Goal: Transaction & Acquisition: Book appointment/travel/reservation

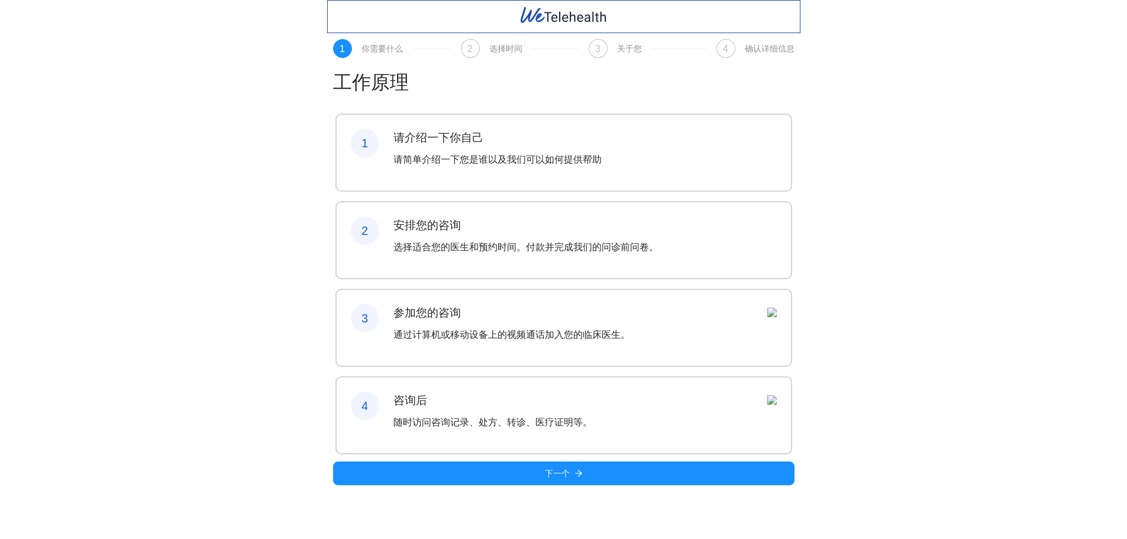
scroll to position [4, 0]
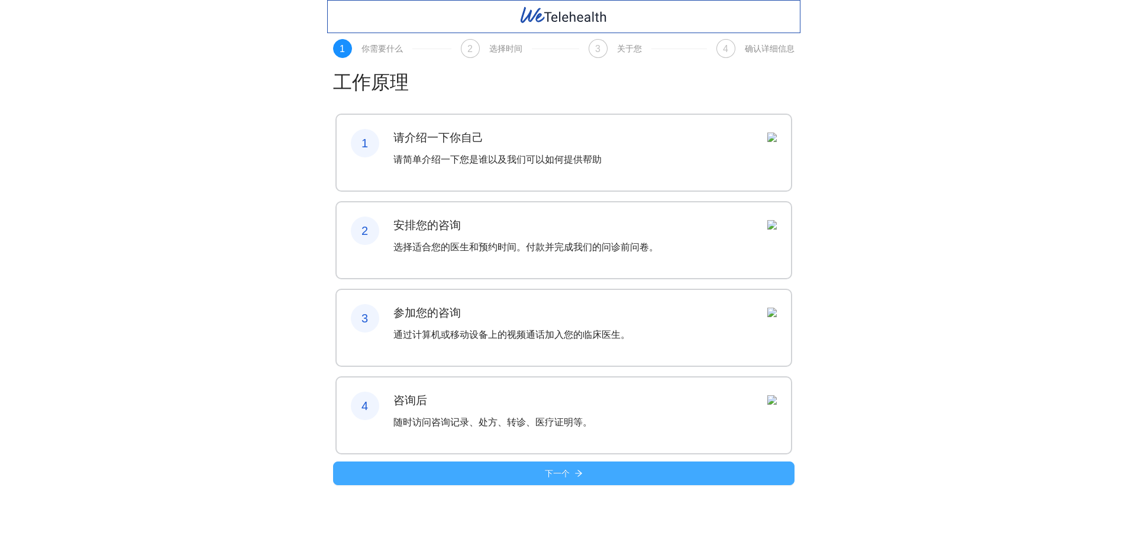
click at [567, 478] on font "下一个" at bounding box center [557, 473] width 25 height 9
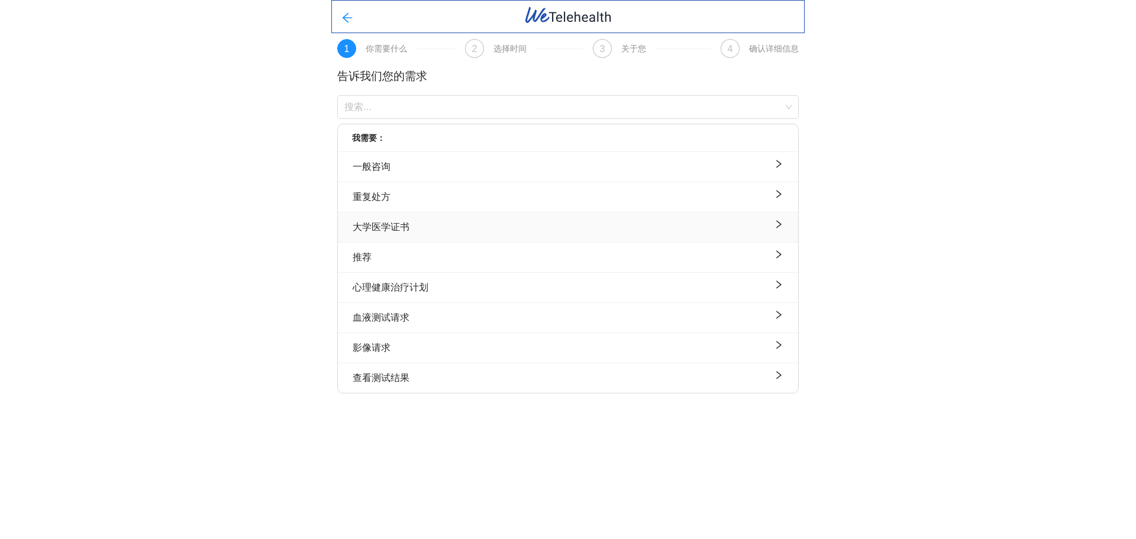
click at [501, 225] on div "大学医学证书" at bounding box center [568, 226] width 431 height 15
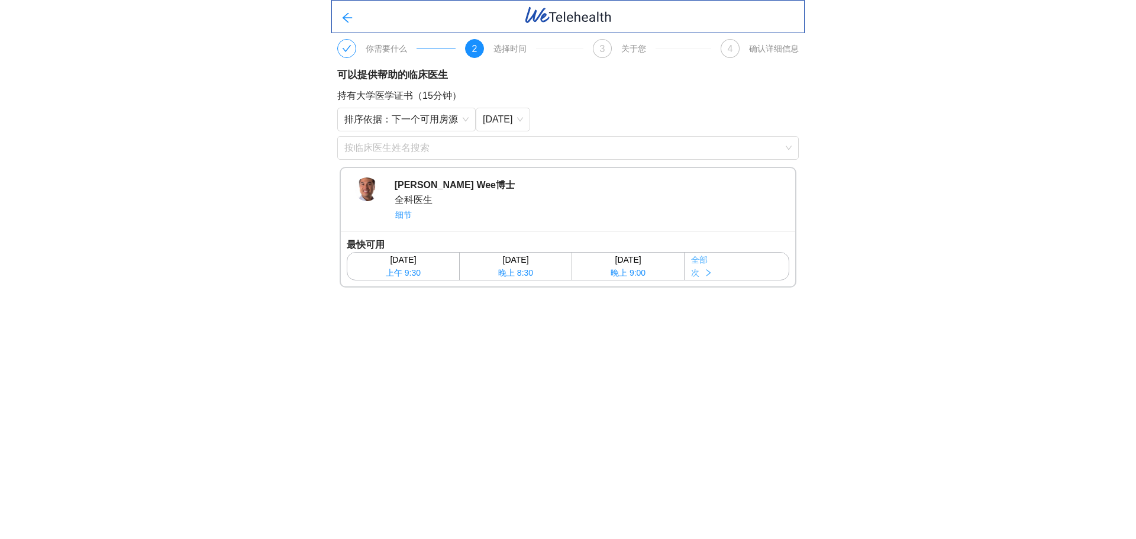
click at [769, 268] on button "全部 次" at bounding box center [736, 266] width 104 height 27
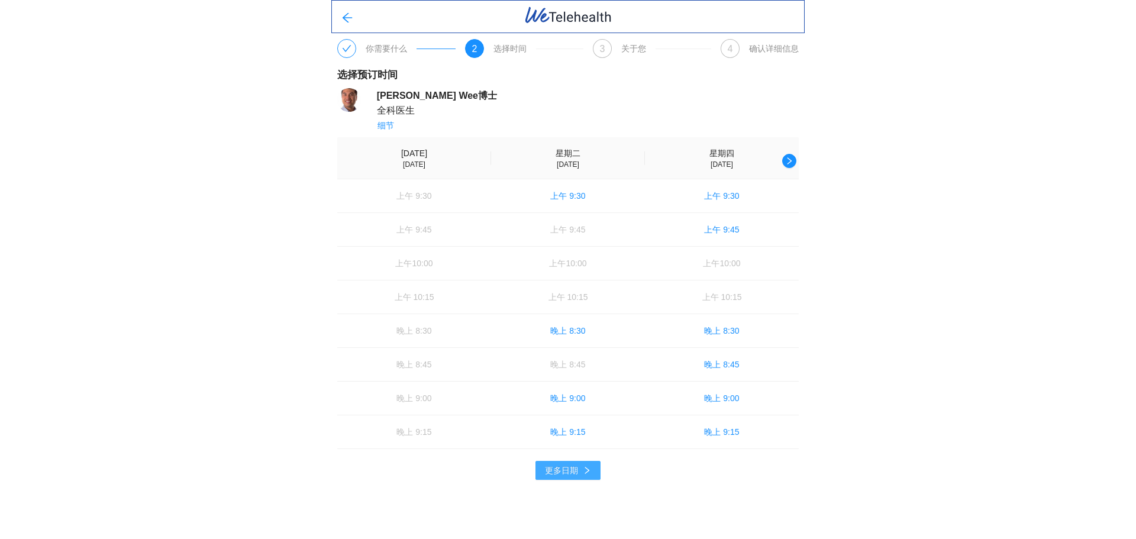
click at [586, 462] on button "更多日期" at bounding box center [567, 470] width 65 height 19
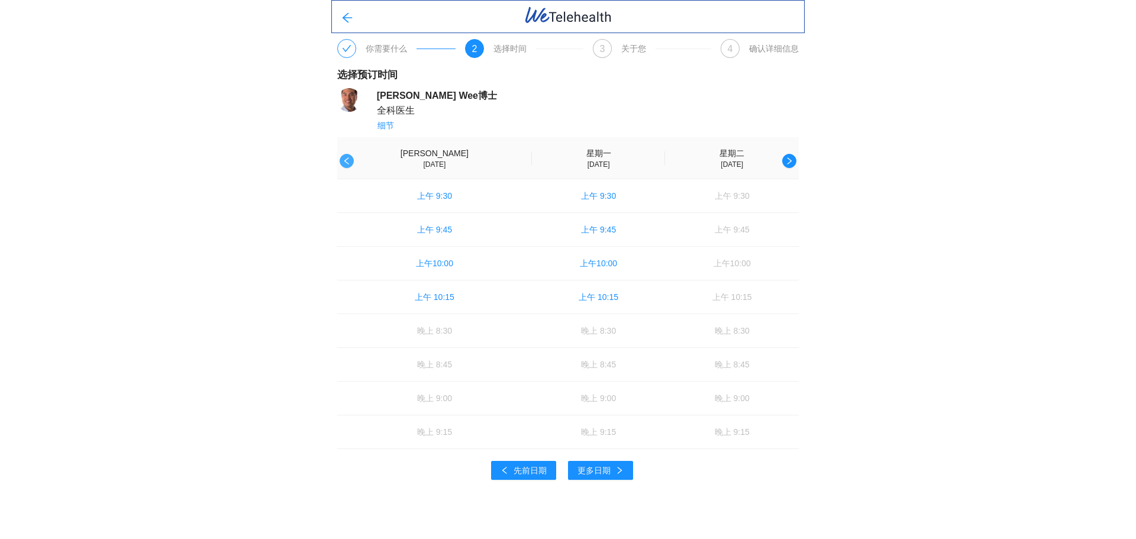
click at [346, 159] on icon "左边" at bounding box center [347, 161] width 8 height 8
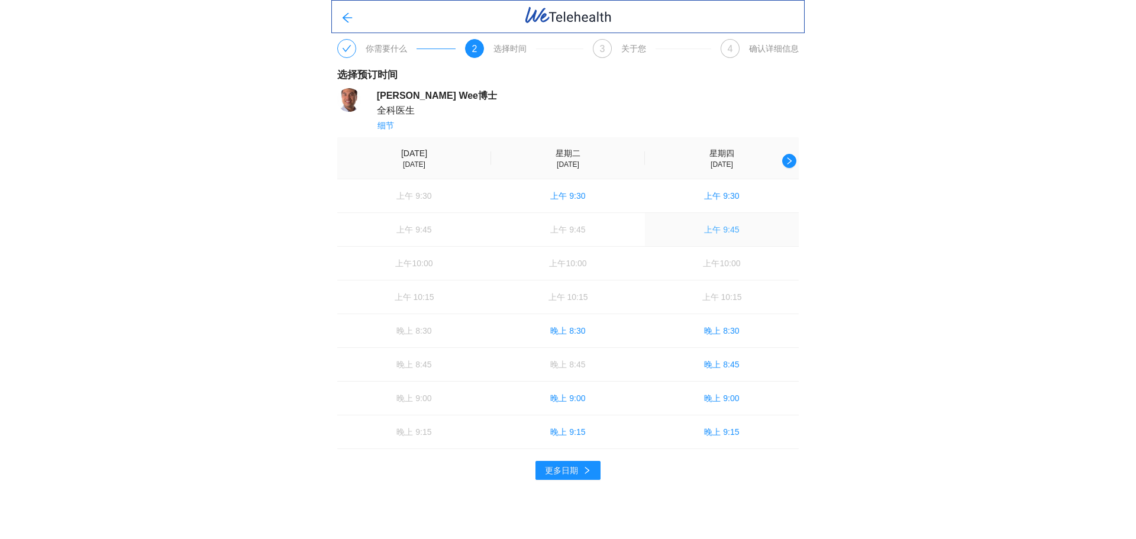
click at [712, 243] on button "上午 9:45" at bounding box center [722, 229] width 154 height 33
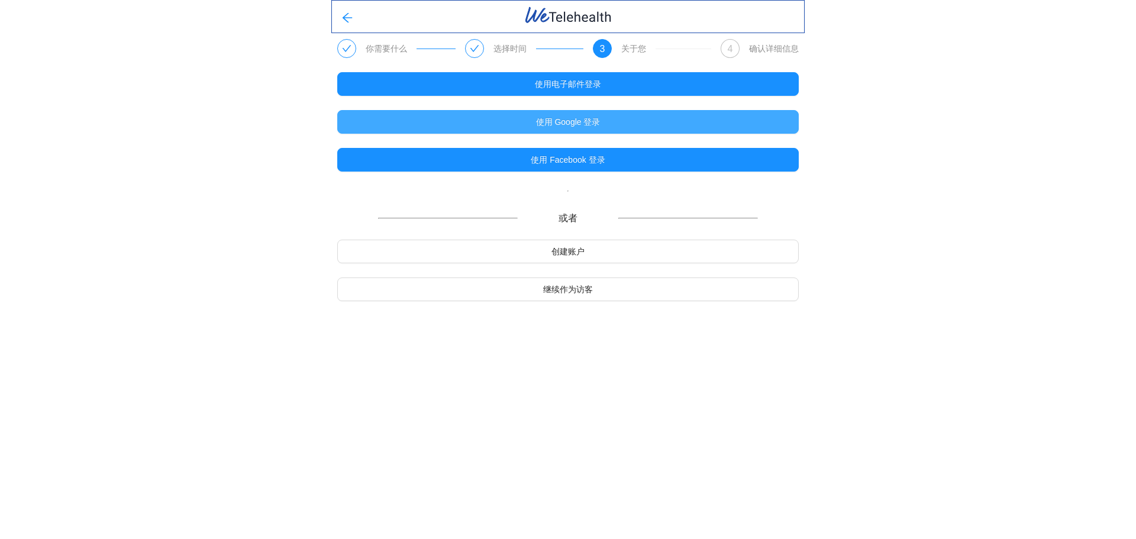
click at [558, 124] on font "使用 Google 登录" at bounding box center [568, 121] width 64 height 9
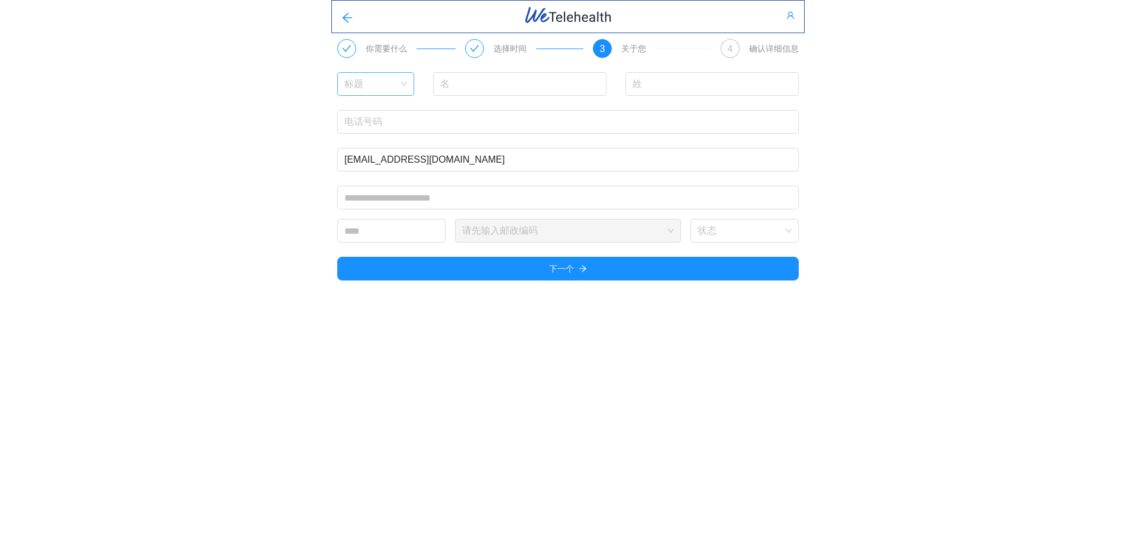
click at [386, 83] on input "search" at bounding box center [371, 82] width 54 height 18
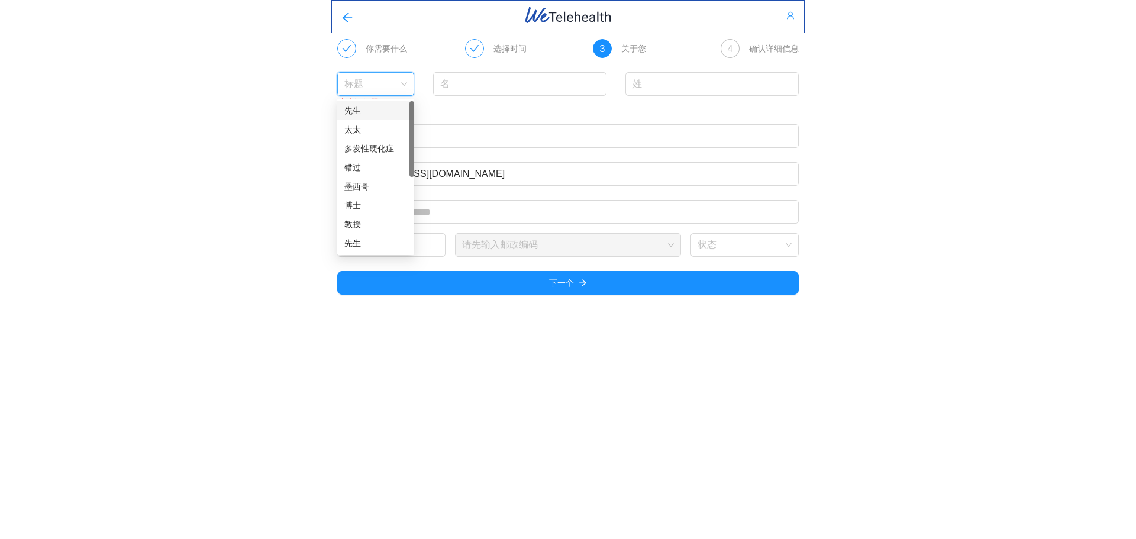
click at [380, 105] on div "先生" at bounding box center [375, 110] width 63 height 13
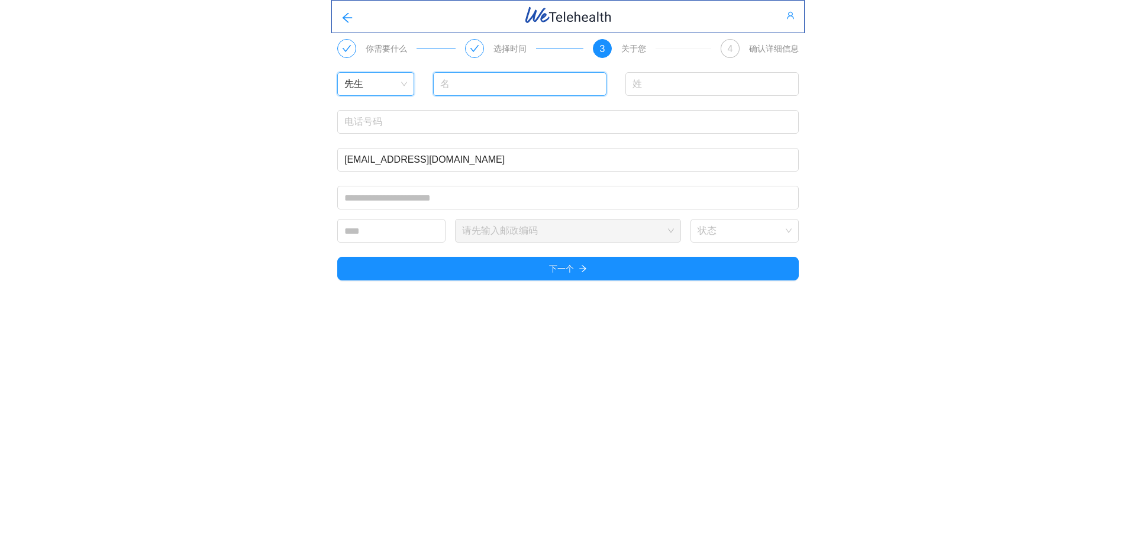
click at [502, 82] on input "text" at bounding box center [519, 84] width 173 height 24
type input "Siming"
type input "[PERSON_NAME]"
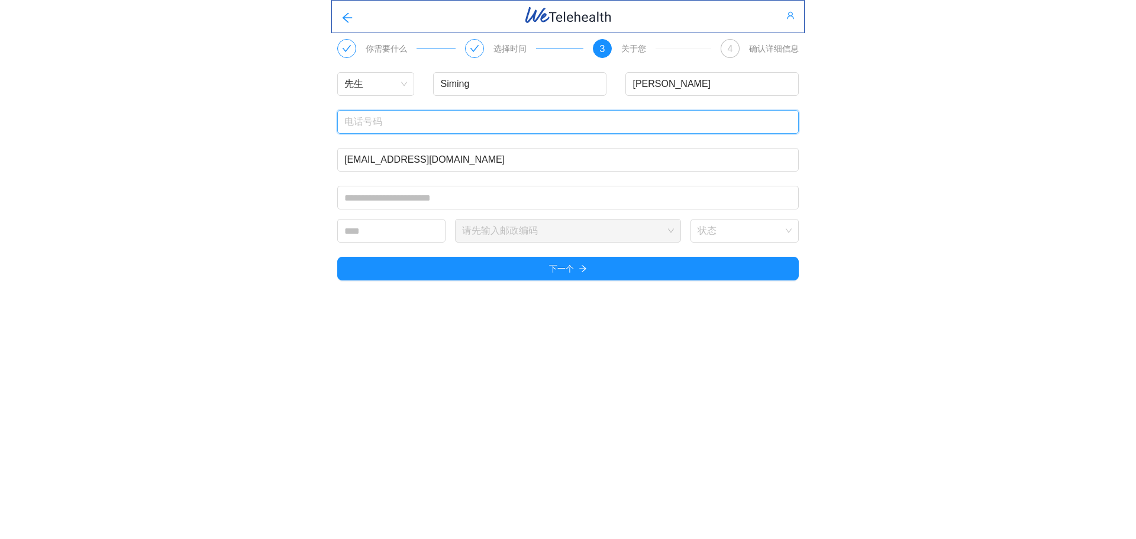
type input "0413904108"
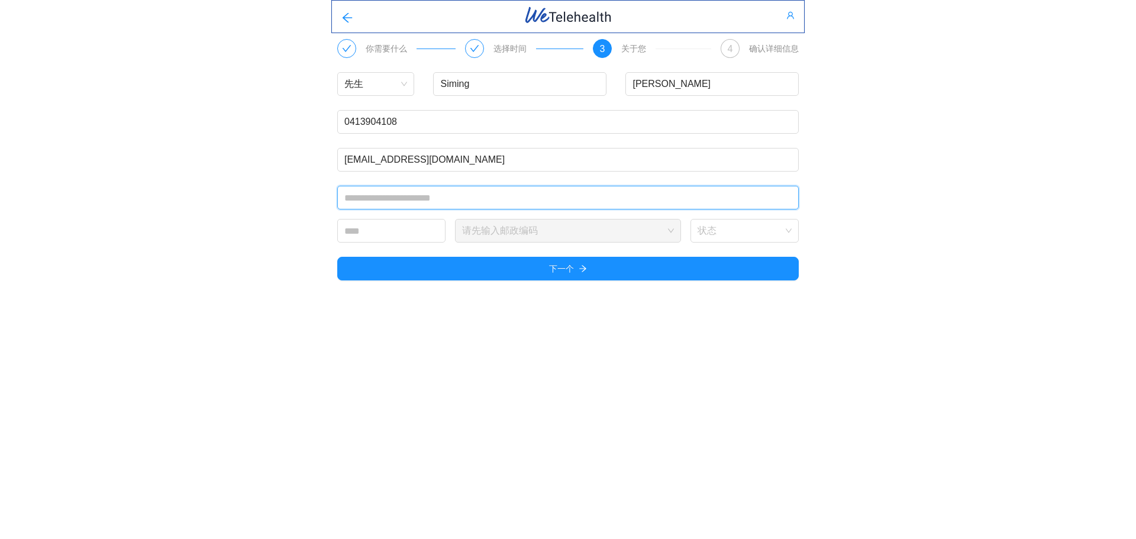
type input "**********"
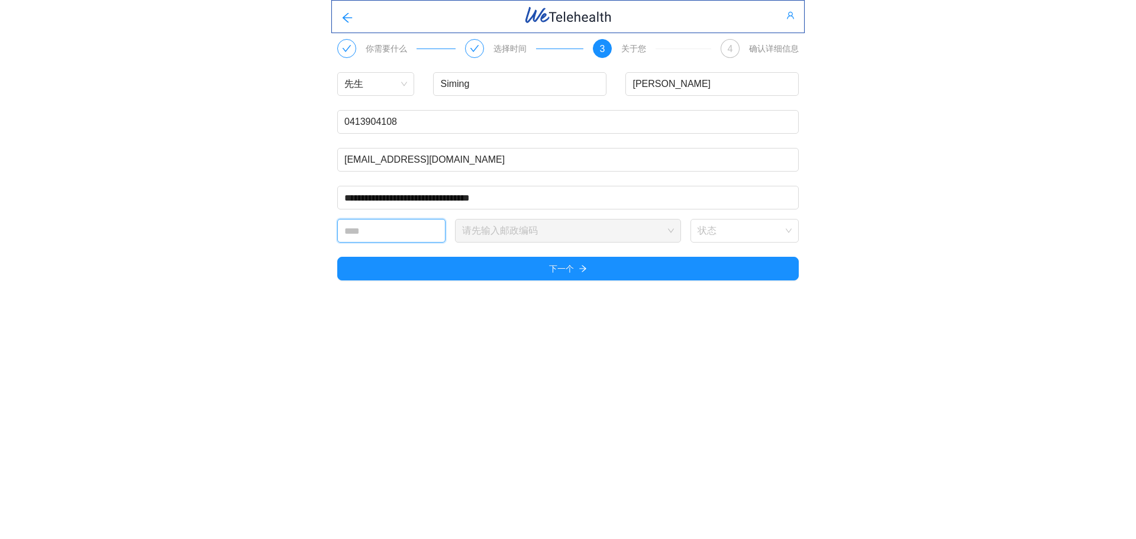
type input "****"
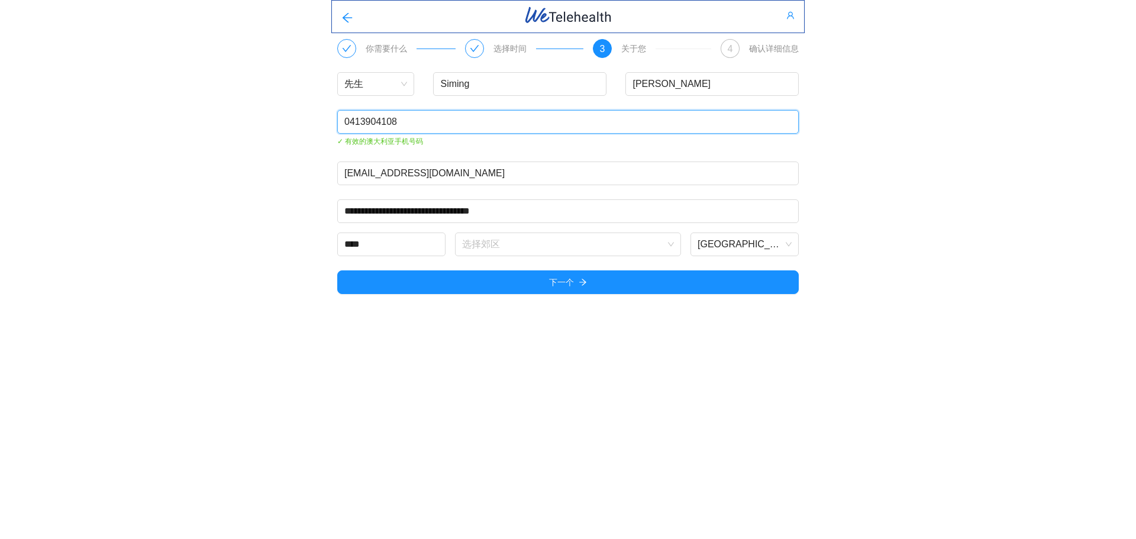
drag, startPoint x: 419, startPoint y: 118, endPoint x: 309, endPoint y: 121, distance: 110.1
click at [309, 121] on div "**********" at bounding box center [568, 151] width 1136 height 303
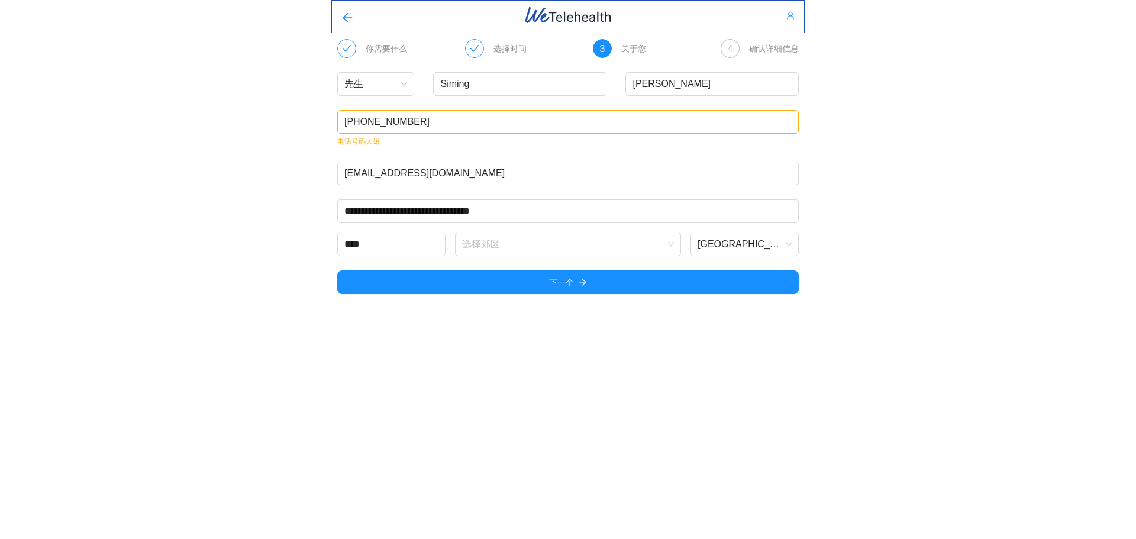
click at [240, 207] on div "**********" at bounding box center [568, 151] width 1136 height 303
click at [360, 128] on input "[PHONE_NUMBER]" at bounding box center [567, 122] width 461 height 24
click at [556, 253] on span at bounding box center [563, 244] width 203 height 22
type input "[PHONE_NUMBER]"
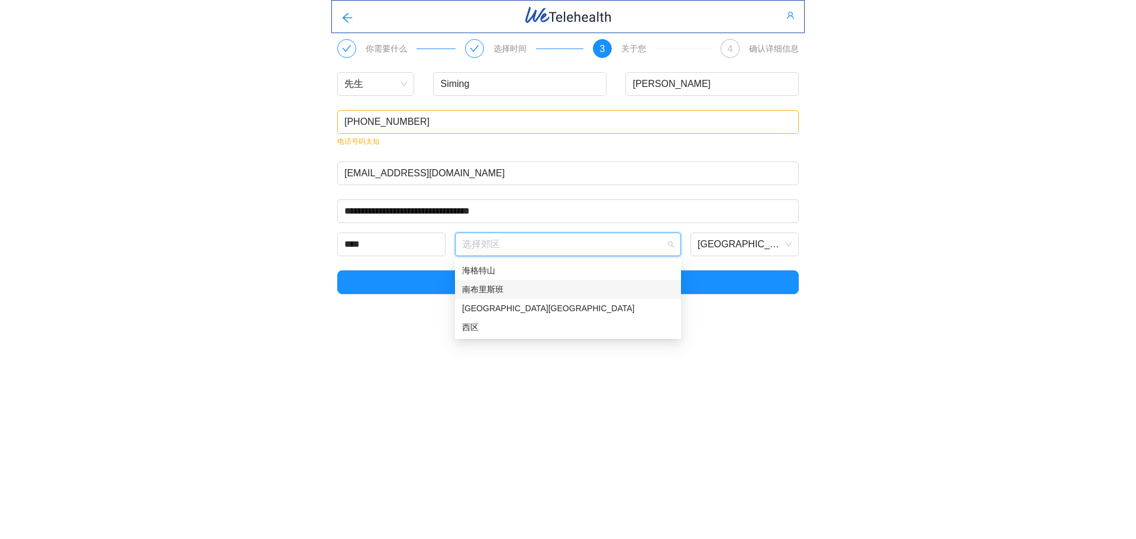
click at [526, 286] on div "南布里斯班" at bounding box center [568, 289] width 212 height 13
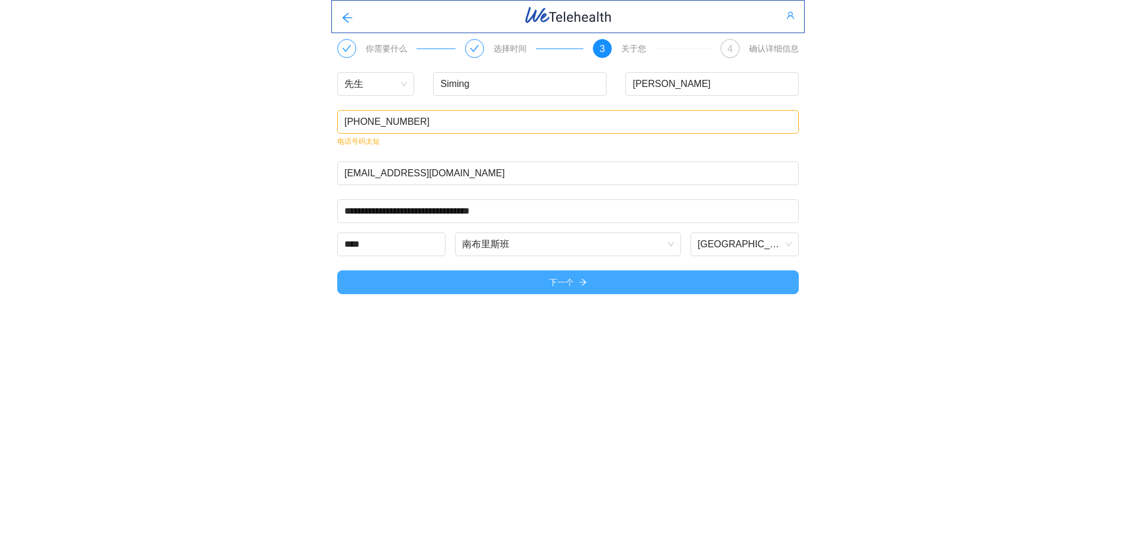
click at [470, 289] on button "下一个" at bounding box center [567, 282] width 461 height 24
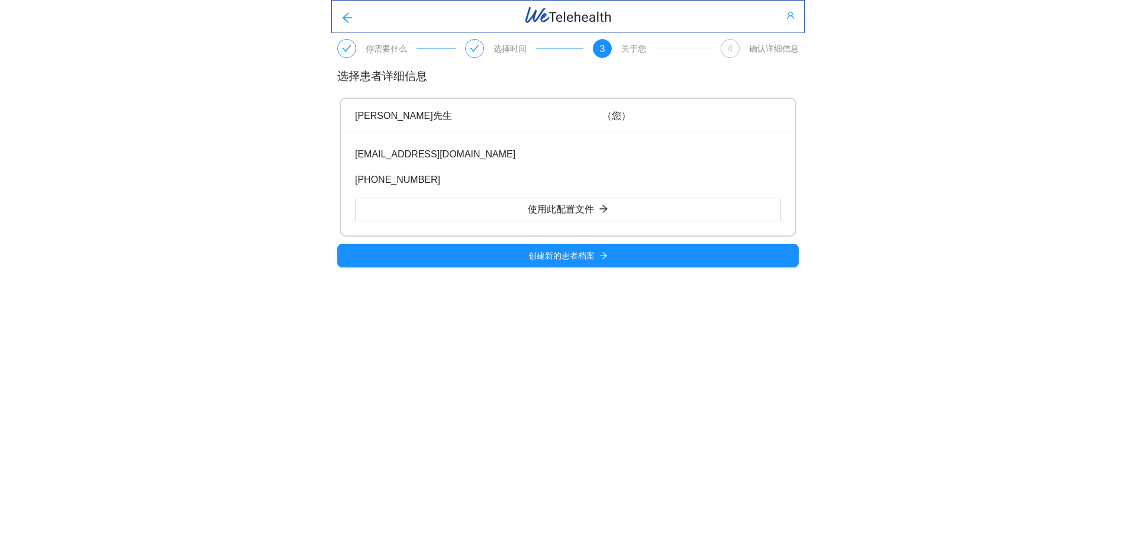
click at [114, 320] on body "你需要什么 选择时间 3 关于您 4 确认详细信息 选择患者详细信息 [PERSON_NAME]先生 （您） [EMAIL_ADDRESS][DOMAIN_N…" at bounding box center [568, 269] width 1136 height 539
click at [117, 180] on div "你需要什么 选择时间 3 关于您 4 确认详细信息 选择患者详细信息 [PERSON_NAME]先生 （您） [EMAIL_ADDRESS][DOMAIN_N…" at bounding box center [568, 138] width 1136 height 277
click at [567, 209] on font "使用此配置文件" at bounding box center [561, 209] width 66 height 10
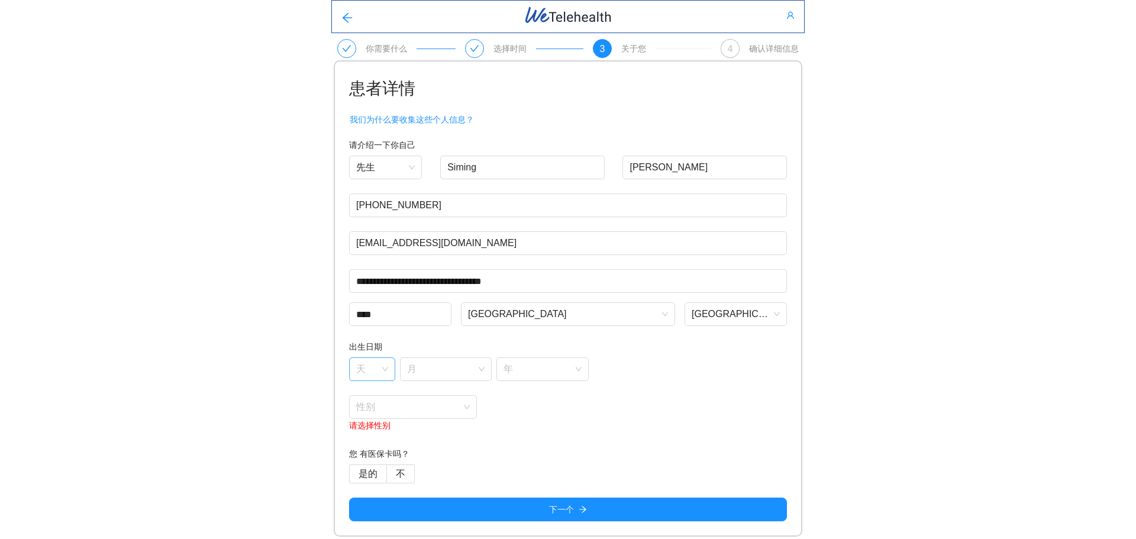
click at [376, 372] on input "search" at bounding box center [368, 367] width 24 height 18
click at [369, 308] on font "二十五" at bounding box center [368, 310] width 25 height 9
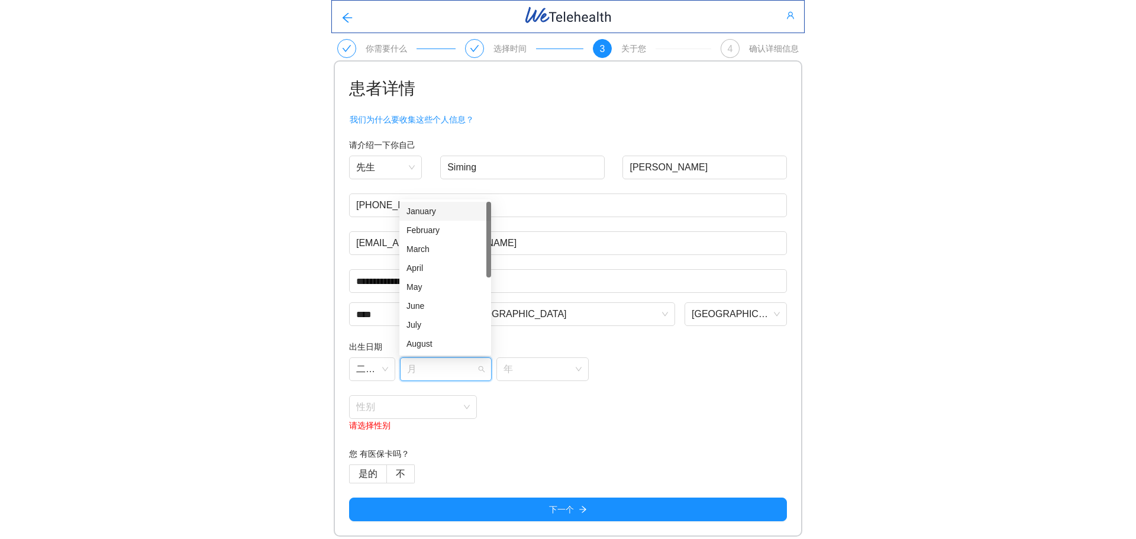
click at [427, 370] on input "search" at bounding box center [442, 367] width 70 height 18
click at [413, 201] on body "**********" at bounding box center [568, 269] width 1136 height 539
click at [445, 368] on input "search" at bounding box center [442, 367] width 70 height 18
click at [421, 212] on font "一月" at bounding box center [414, 210] width 17 height 9
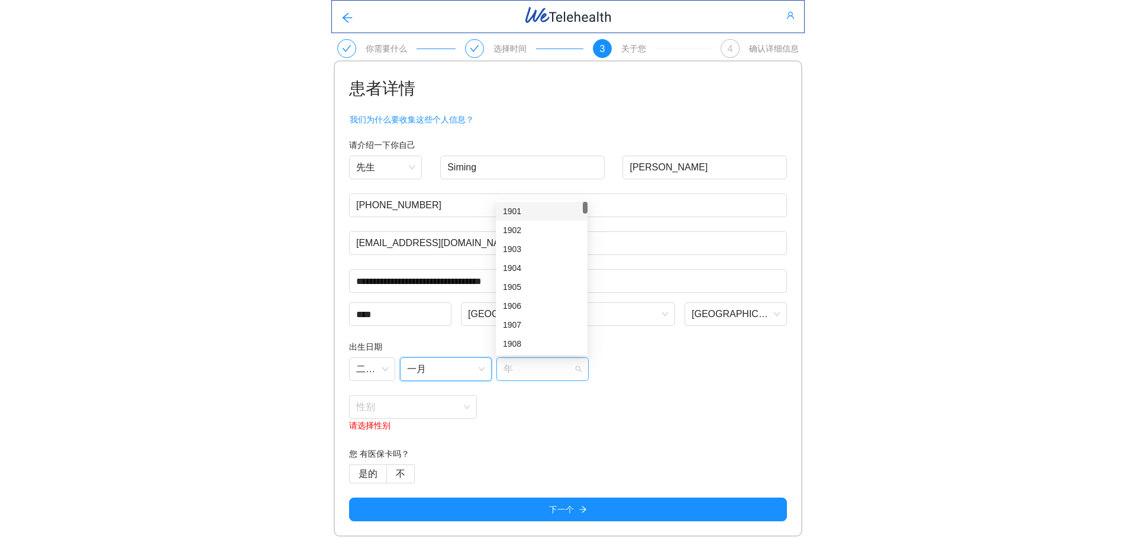
click at [530, 380] on span at bounding box center [538, 369] width 70 height 22
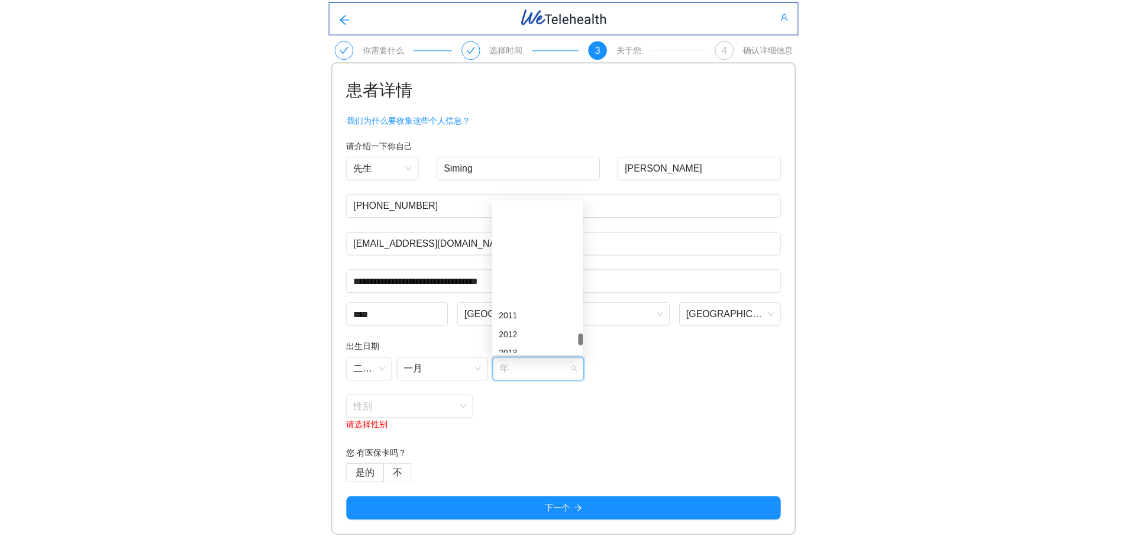
scroll to position [1919, 0]
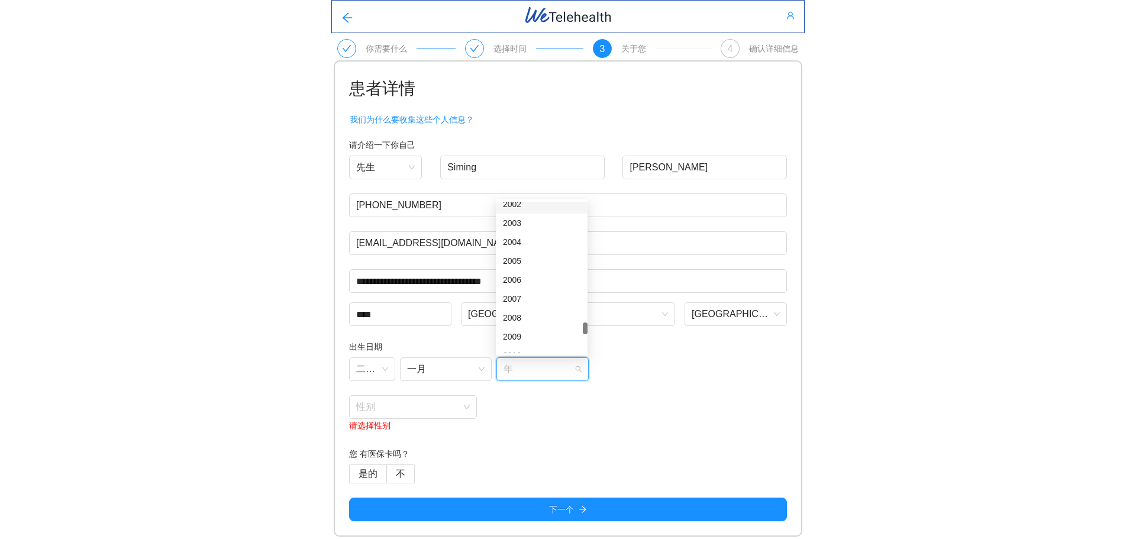
click at [515, 203] on font "2002" at bounding box center [512, 203] width 18 height 9
click at [406, 418] on span at bounding box center [408, 407] width 105 height 22
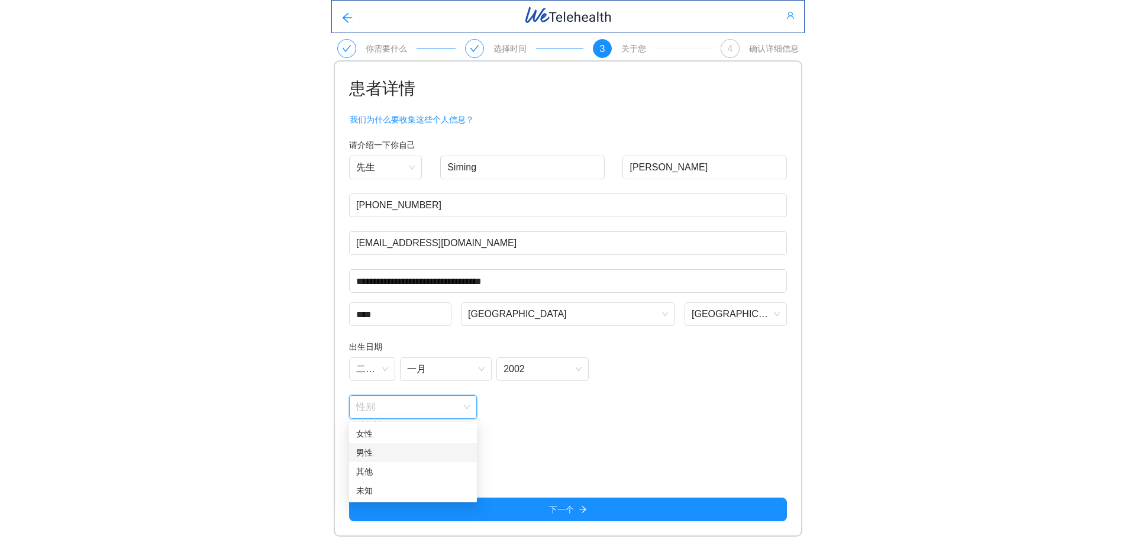
click at [412, 451] on div "男性" at bounding box center [413, 452] width 114 height 13
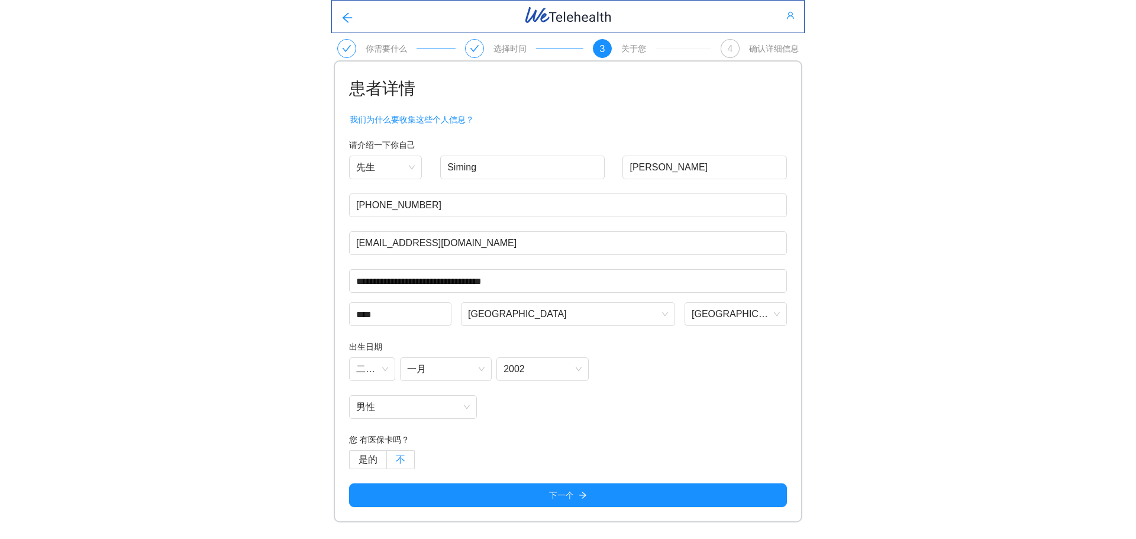
click at [400, 460] on font "不" at bounding box center [400, 459] width 9 height 10
click at [374, 461] on font "是的" at bounding box center [367, 459] width 19 height 10
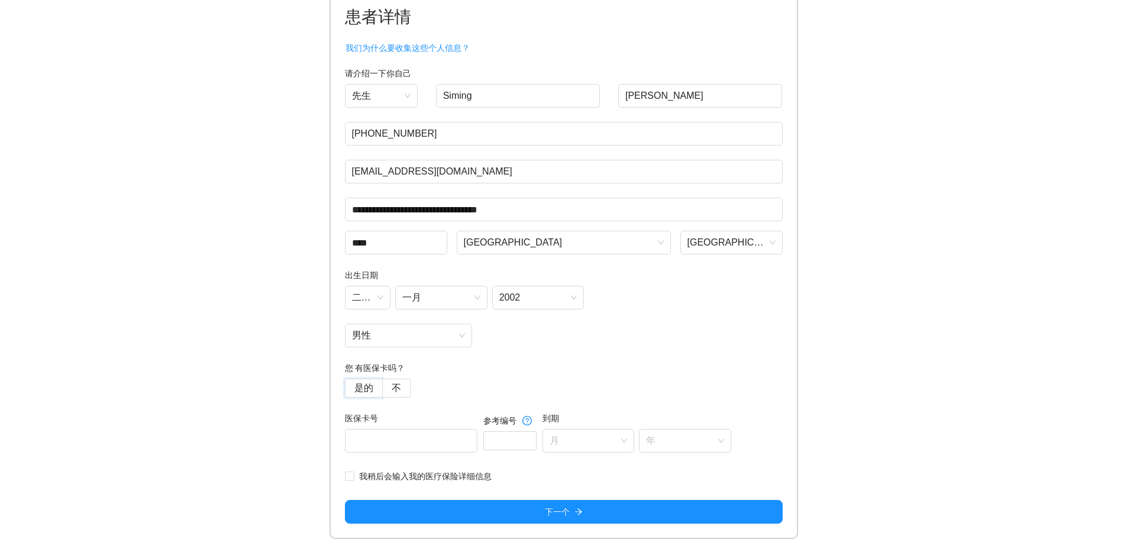
scroll to position [72, 0]
click at [425, 448] on input "text" at bounding box center [411, 441] width 133 height 24
drag, startPoint x: 484, startPoint y: 447, endPoint x: 503, endPoint y: 445, distance: 19.0
click at [494, 447] on div "医保卡号 参考编号 到期 月 年" at bounding box center [538, 439] width 386 height 55
click at [521, 431] on div "参考编号" at bounding box center [509, 432] width 53 height 36
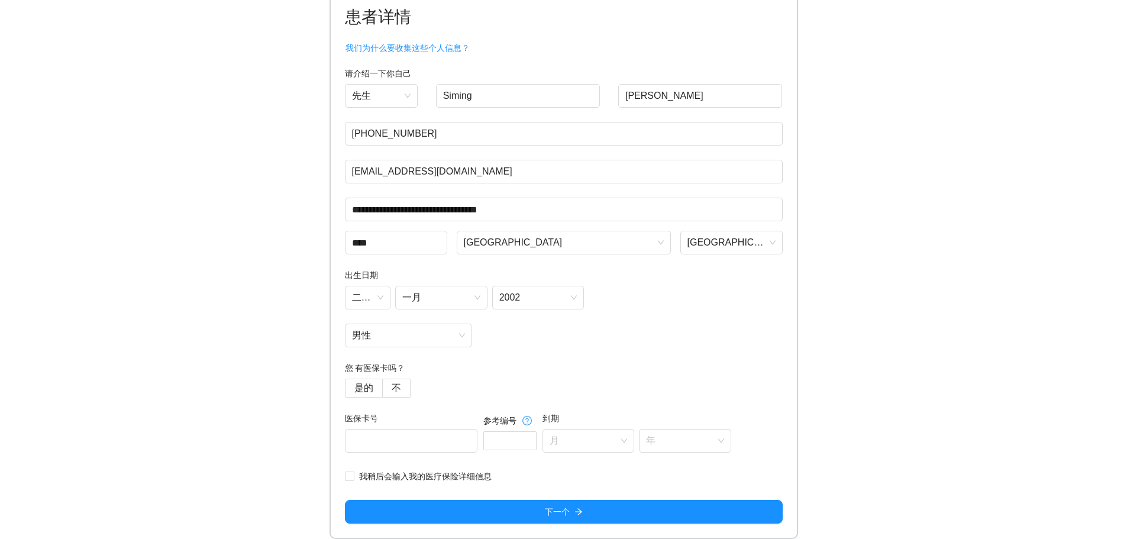
click at [532, 420] on icon "问题圈" at bounding box center [526, 420] width 9 height 9
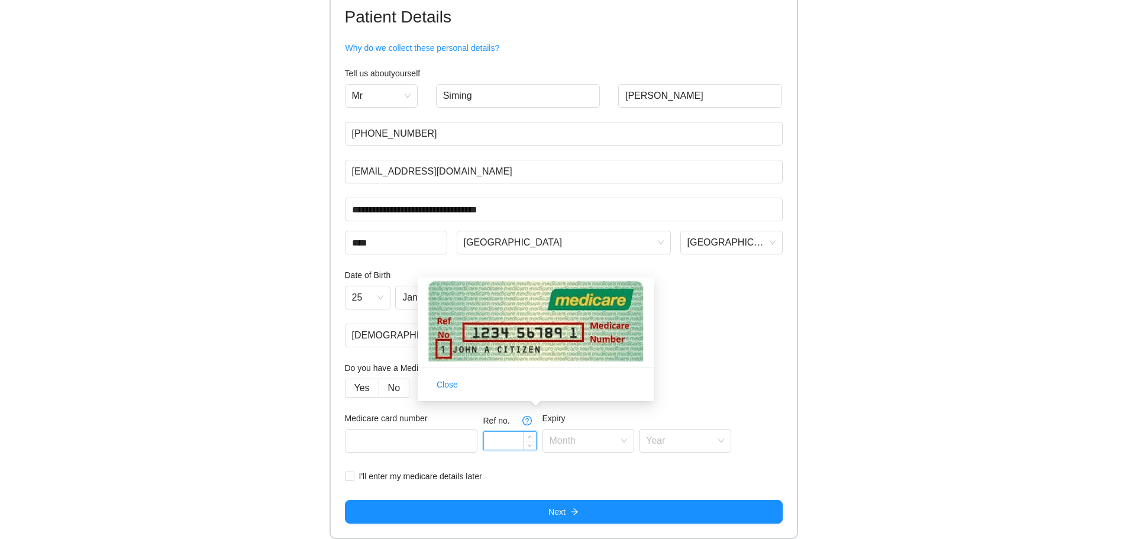
click at [522, 435] on input at bounding box center [510, 441] width 52 height 18
click at [455, 435] on input "text" at bounding box center [411, 441] width 133 height 24
type input "p"
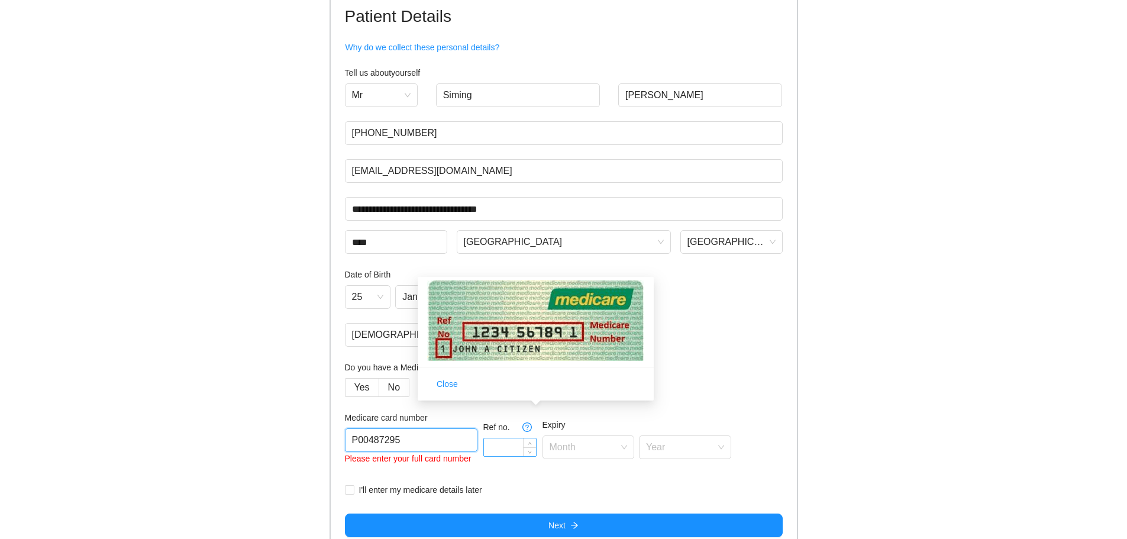
type input "P00487295"
click at [509, 447] on input at bounding box center [510, 447] width 52 height 18
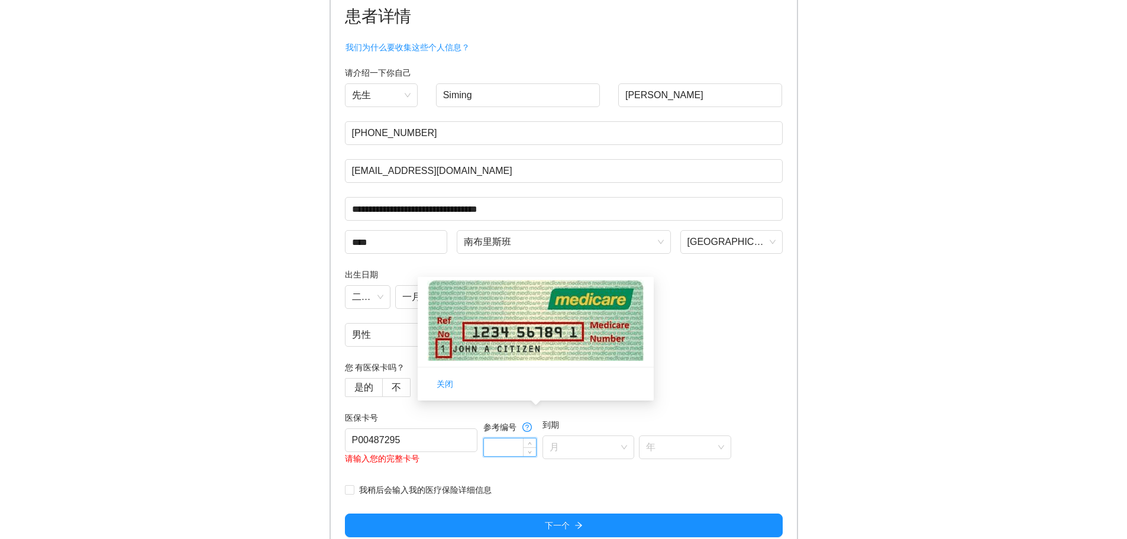
click at [518, 447] on input at bounding box center [510, 447] width 52 height 18
click at [545, 450] on div "医保卡号 P00487295 请输入您的完整卡号 参考编号 到期 月 年" at bounding box center [538, 445] width 386 height 69
click at [532, 453] on icon "向下" at bounding box center [530, 451] width 4 height 4
click at [532, 442] on icon "向上" at bounding box center [530, 444] width 4 height 4
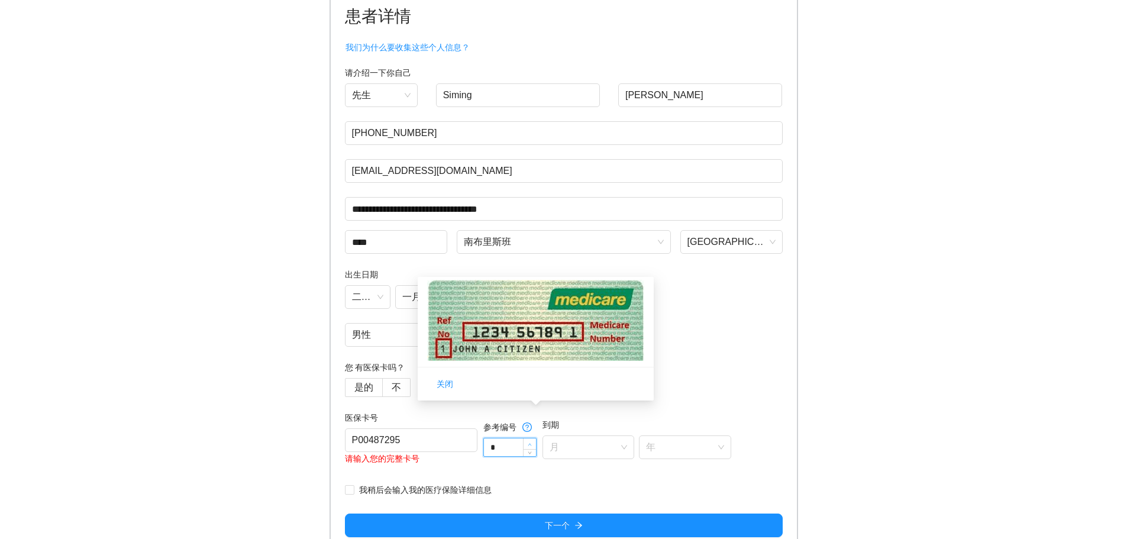
click at [532, 442] on icon "向上" at bounding box center [530, 444] width 4 height 4
drag, startPoint x: 512, startPoint y: 445, endPoint x: 497, endPoint y: 450, distance: 15.5
click at [497, 450] on input "*" at bounding box center [510, 447] width 52 height 18
click at [576, 455] on span at bounding box center [585, 447] width 70 height 22
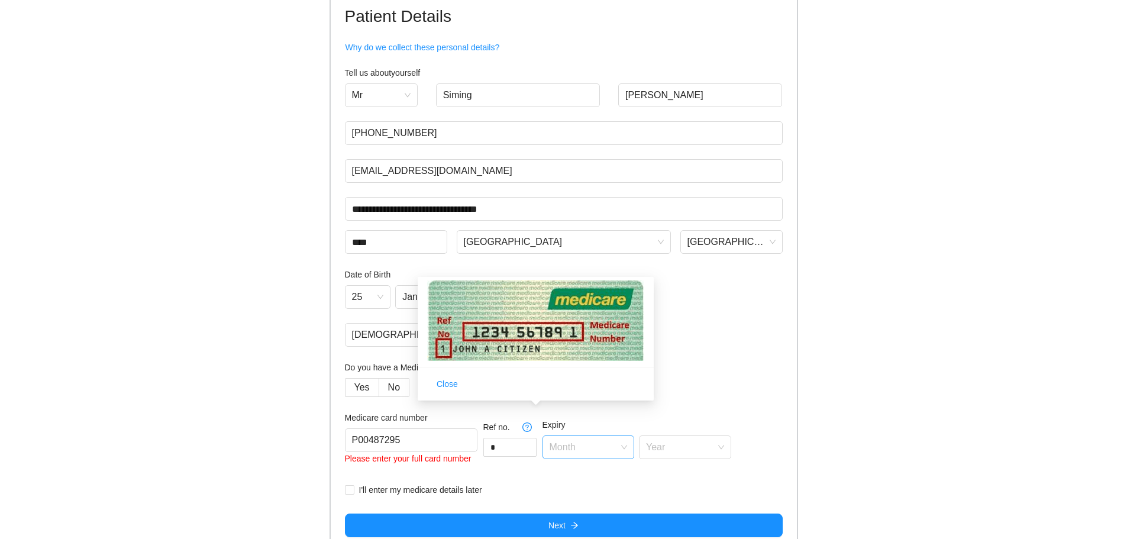
click at [606, 446] on input "search" at bounding box center [585, 445] width 70 height 18
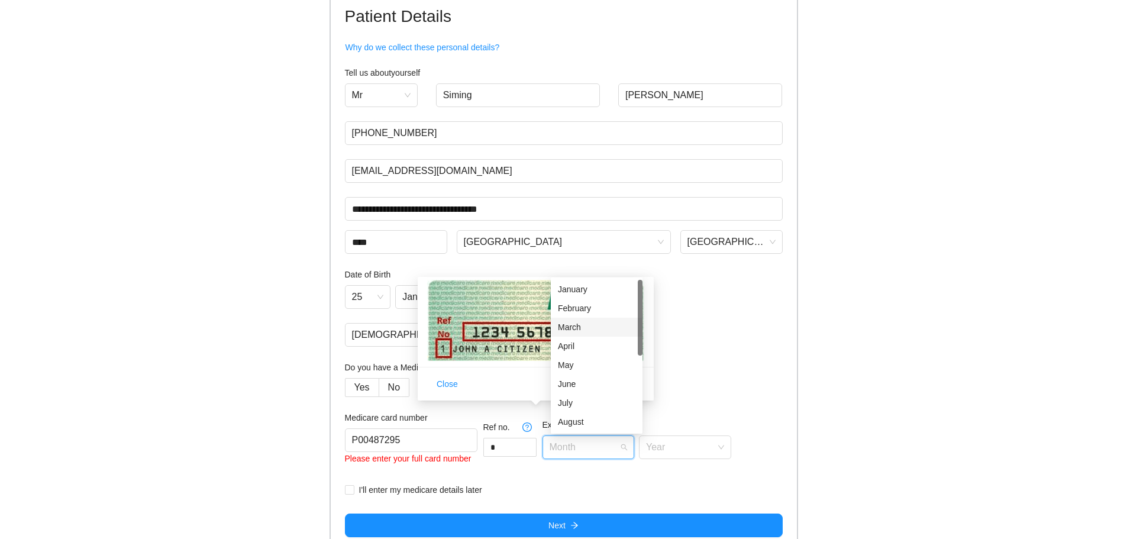
click at [578, 331] on div "March" at bounding box center [596, 327] width 77 height 13
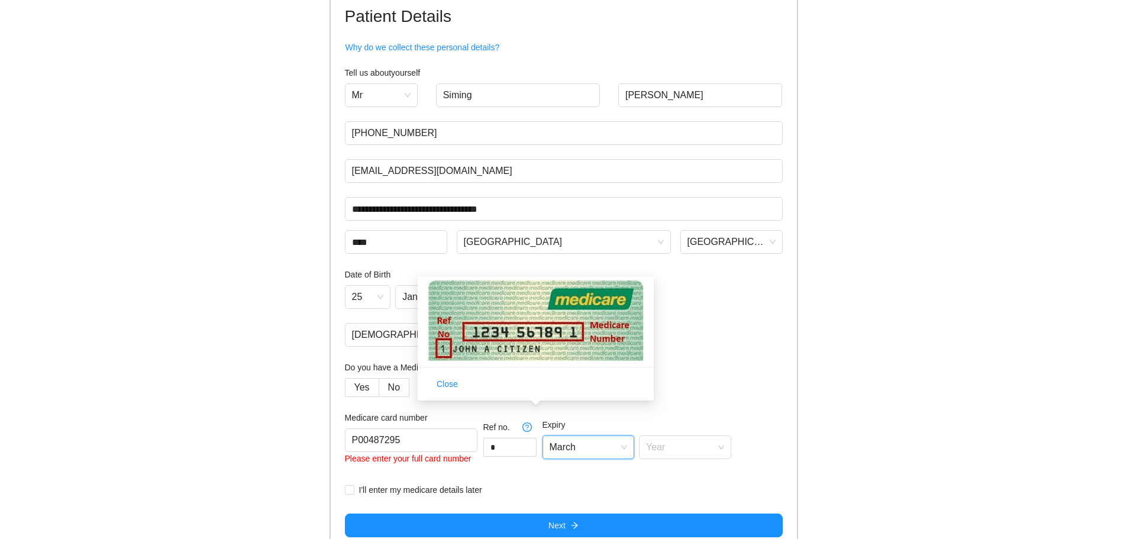
click at [674, 460] on div "Expiry March March Year" at bounding box center [636, 445] width 189 height 55
click at [674, 456] on span at bounding box center [681, 447] width 70 height 22
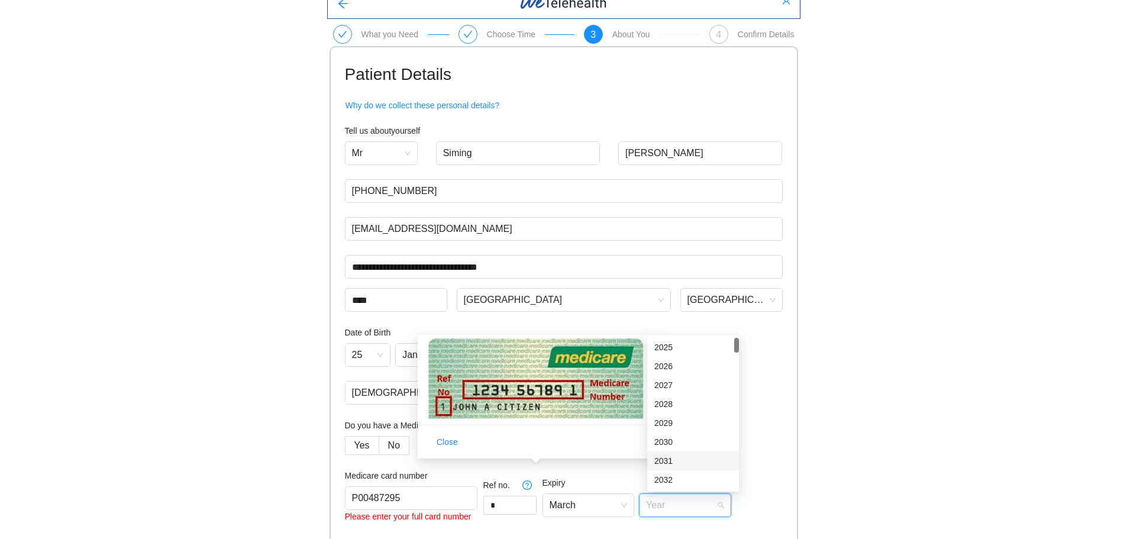
scroll to position [13, 0]
click at [678, 387] on div "2027" at bounding box center [692, 386] width 77 height 13
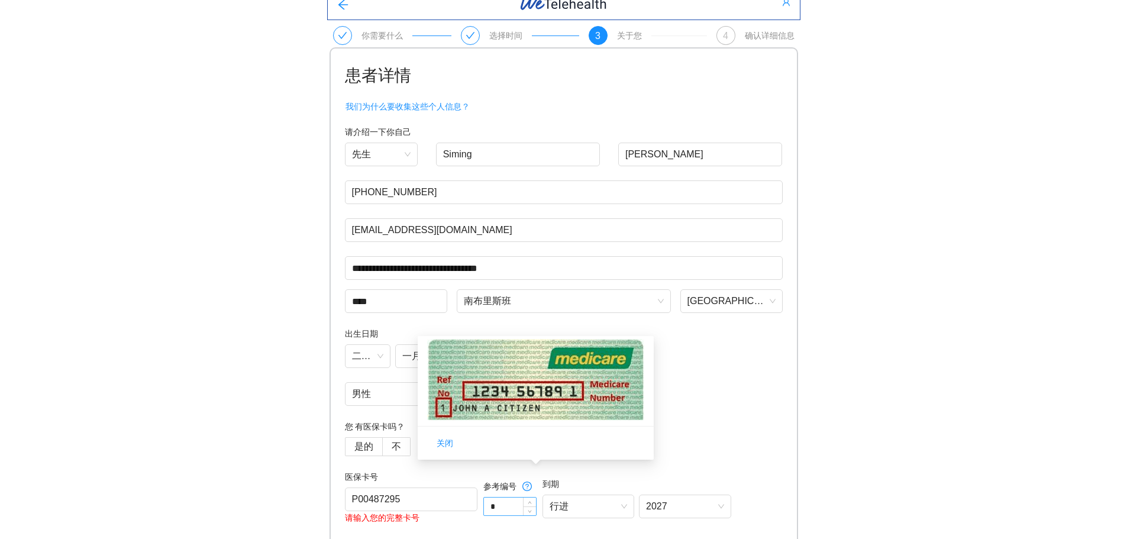
click at [514, 505] on input "*" at bounding box center [510, 506] width 52 height 18
click at [482, 512] on div "医保卡号 P00487295 请输入您的完整卡号 参考编号 * 到期 行进 2027" at bounding box center [538, 504] width 386 height 69
type input "*"
click at [615, 509] on span "行进" at bounding box center [589, 506] width 78 height 18
click at [568, 511] on font "行进" at bounding box center [559, 506] width 19 height 10
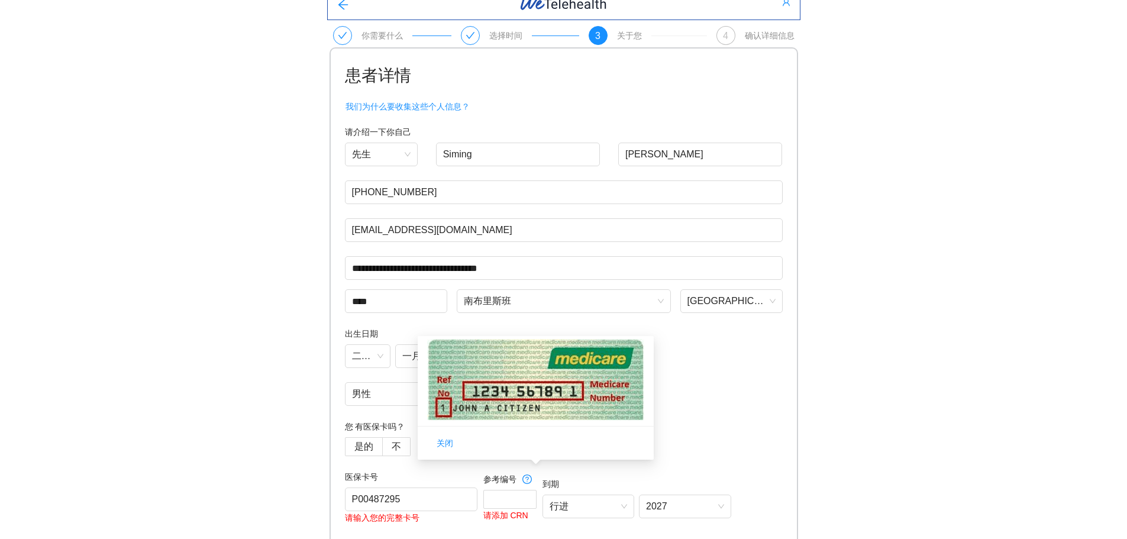
click at [713, 374] on div "出生日期 二十五 一月 [DEMOGRAPHIC_DATA] 男性" at bounding box center [564, 366] width 438 height 79
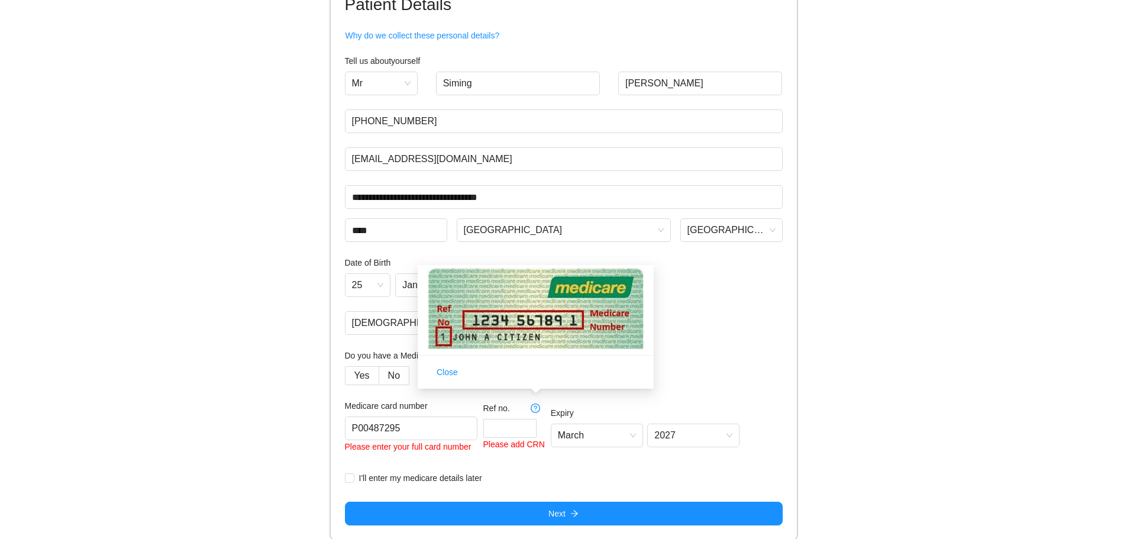
scroll to position [86, 0]
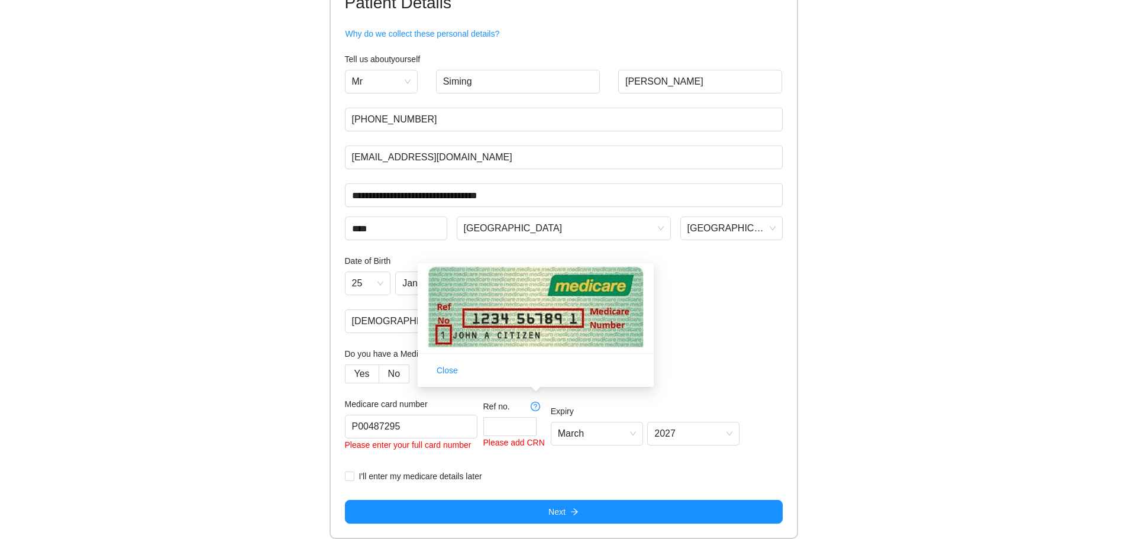
click at [518, 479] on div "I'll enter my medicare details later" at bounding box center [564, 476] width 438 height 13
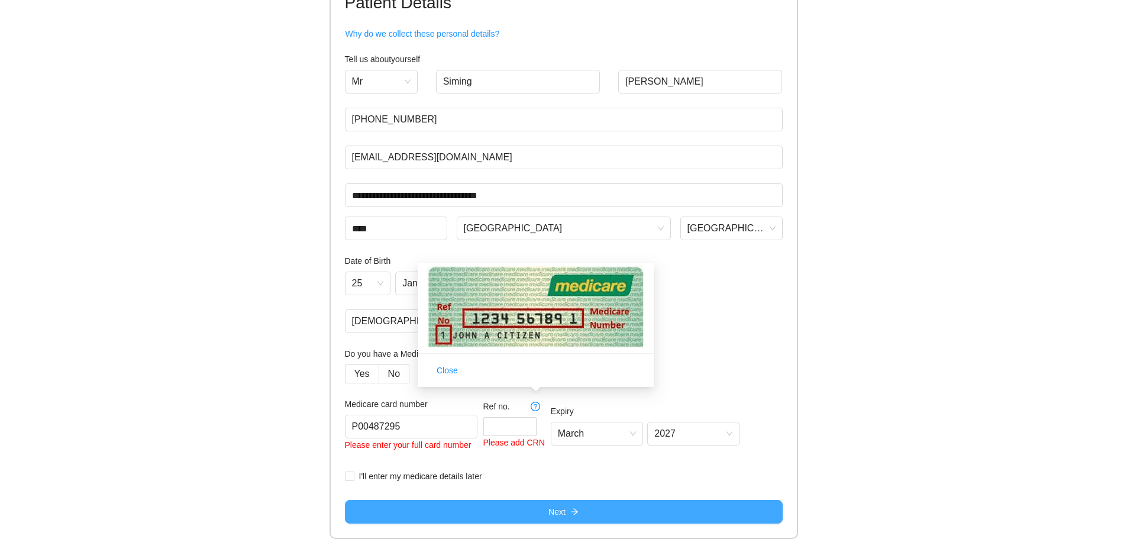
click at [532, 509] on button "Next" at bounding box center [564, 512] width 438 height 24
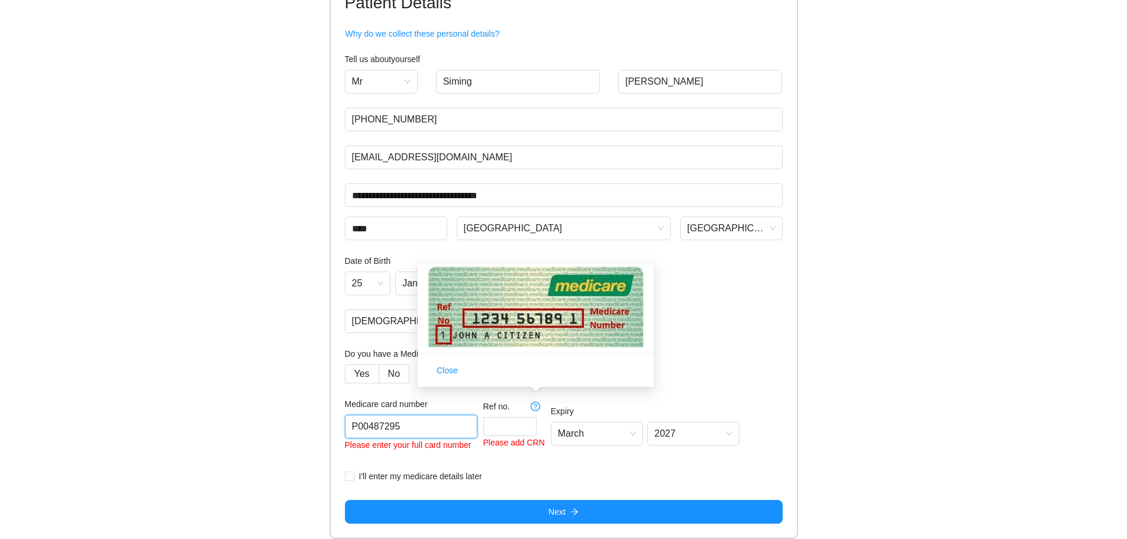
click at [359, 429] on input "P00487295" at bounding box center [411, 427] width 133 height 24
type input "00487295"
click at [518, 489] on form "**********" at bounding box center [564, 257] width 438 height 534
click at [503, 434] on input at bounding box center [510, 427] width 52 height 18
type input "*"
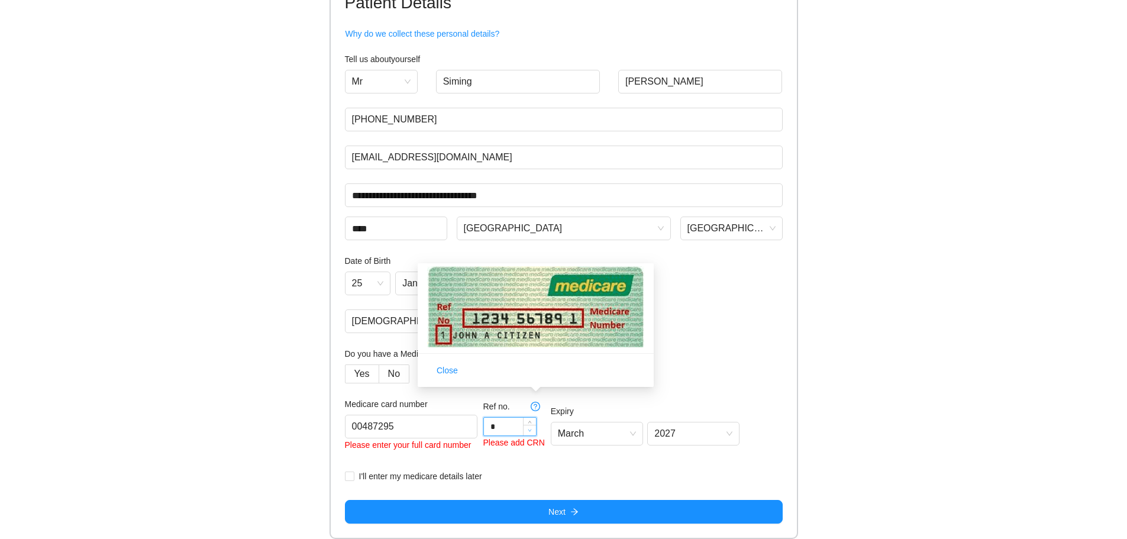
click at [535, 434] on span "Decrease Value" at bounding box center [529, 430] width 13 height 11
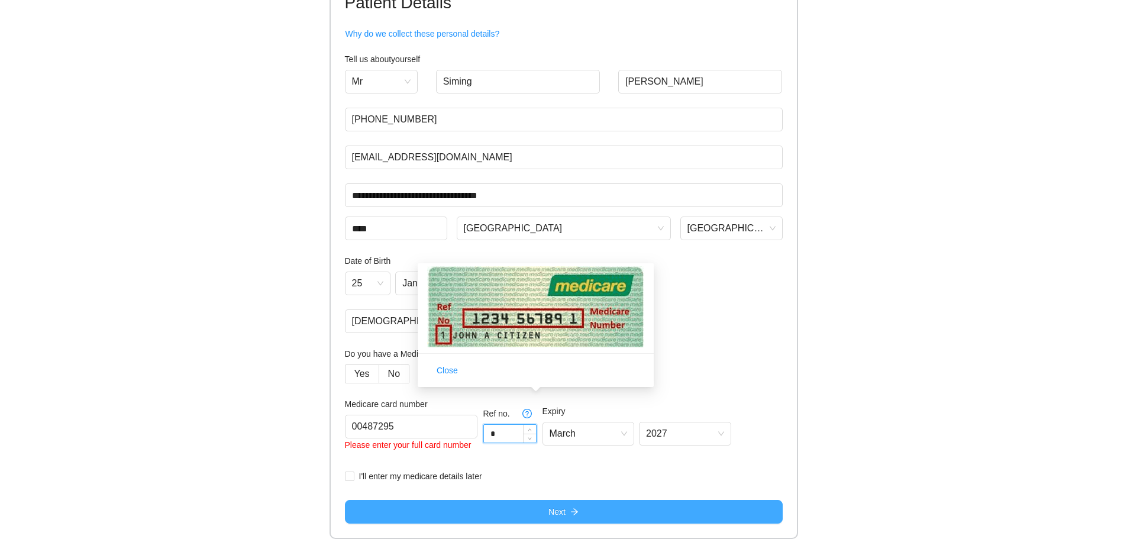
click at [548, 506] on span "Next" at bounding box center [556, 511] width 17 height 13
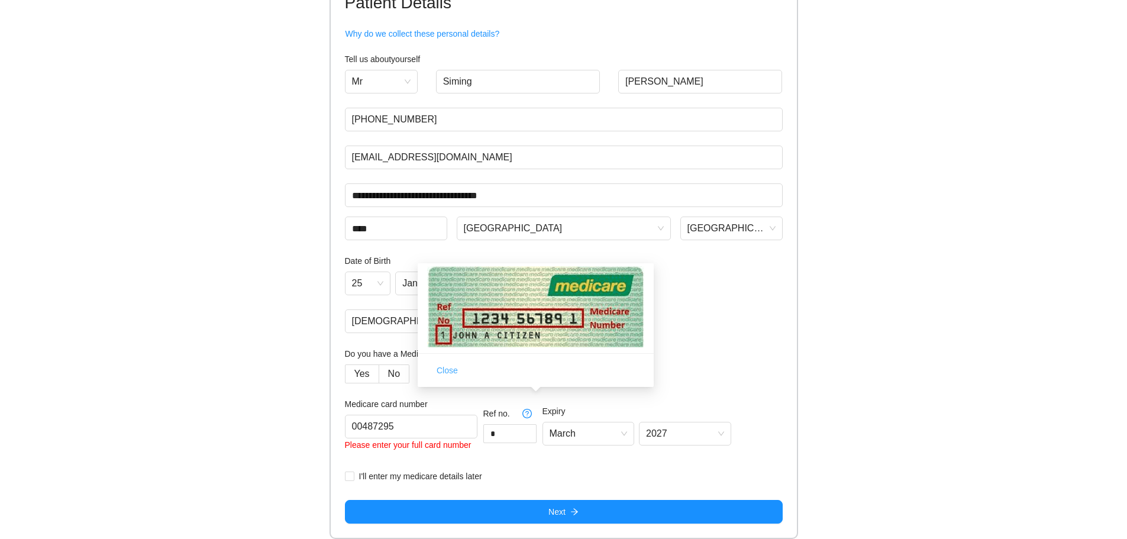
click at [460, 371] on button "Close" at bounding box center [447, 370] width 40 height 19
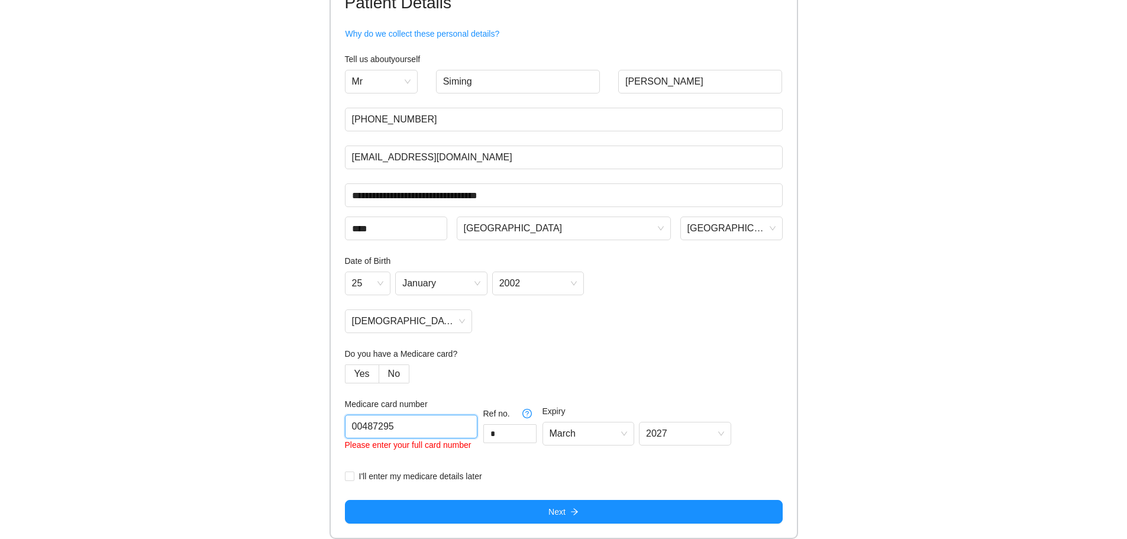
click at [350, 427] on input "00487295" at bounding box center [411, 427] width 133 height 24
click at [385, 431] on input "P00487295" at bounding box center [411, 427] width 133 height 24
type input "P004871295"
click at [508, 438] on input "*" at bounding box center [510, 434] width 52 height 18
click at [403, 375] on label "No" at bounding box center [394, 373] width 30 height 19
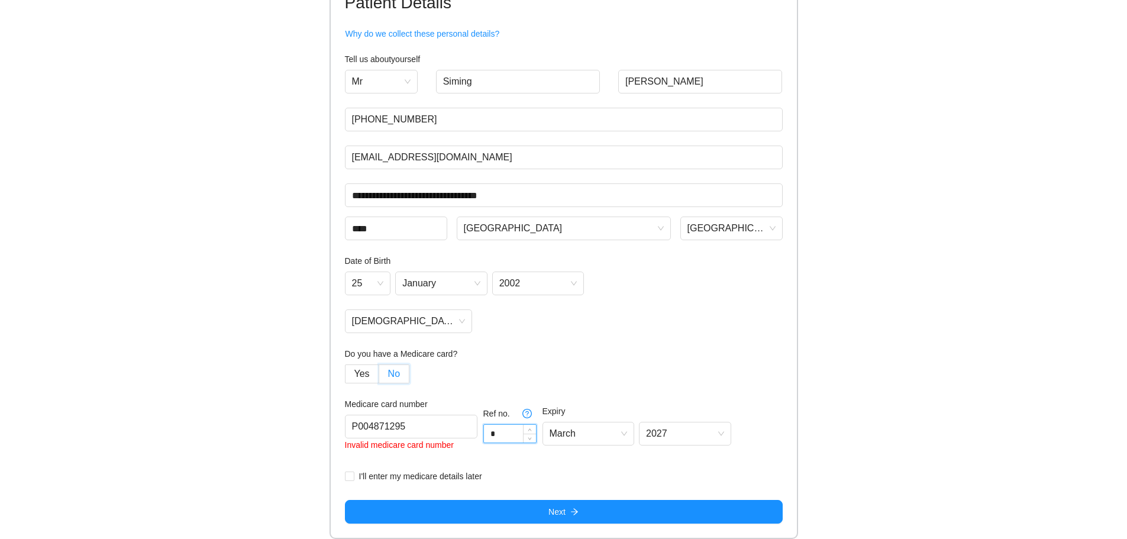
scroll to position [0, 0]
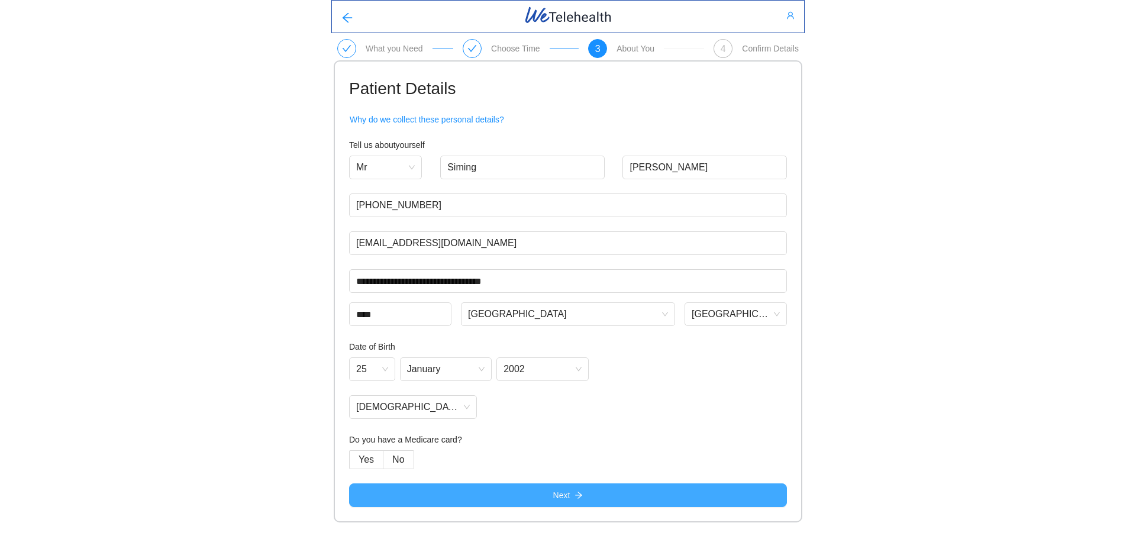
click at [479, 496] on button "Next" at bounding box center [568, 495] width 438 height 24
type input "[PHONE_NUMBER]"
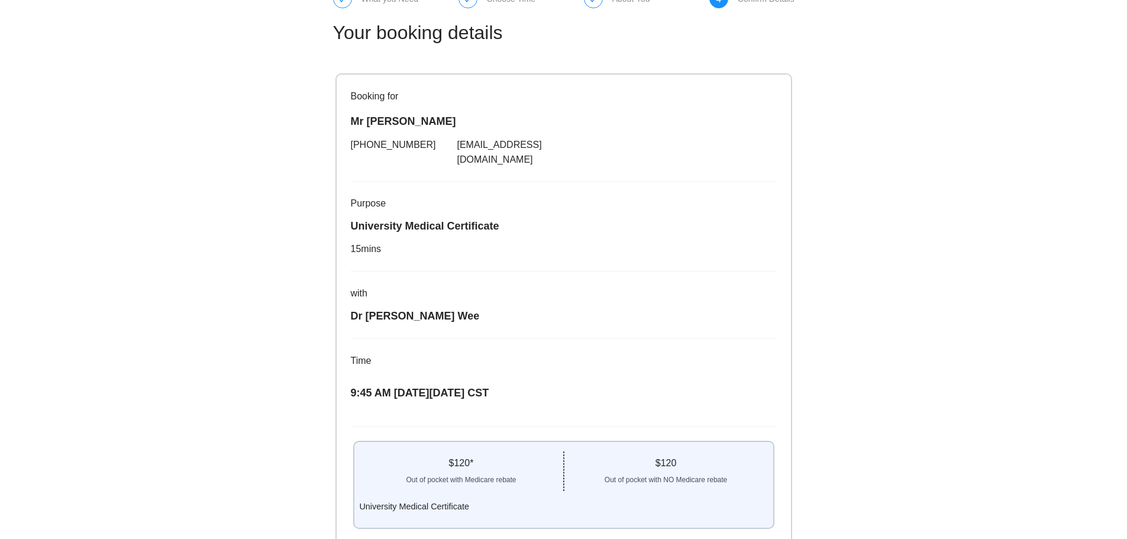
scroll to position [118, 0]
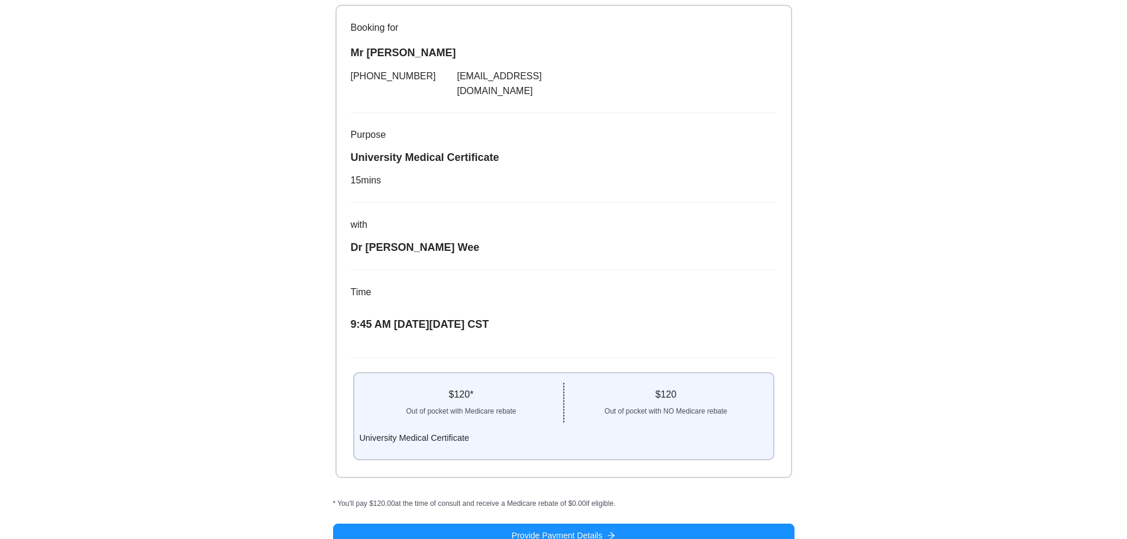
click at [434, 431] on div "University Medical Certificate" at bounding box center [563, 438] width 408 height 14
click at [597, 316] on p "[DATE]上午9:45 CST" at bounding box center [564, 324] width 426 height 17
click at [477, 389] on font "*" at bounding box center [479, 394] width 4 height 10
drag, startPoint x: 467, startPoint y: 382, endPoint x: 438, endPoint y: 387, distance: 29.4
click at [438, 387] on div "120 美元 *" at bounding box center [460, 394] width 203 height 14
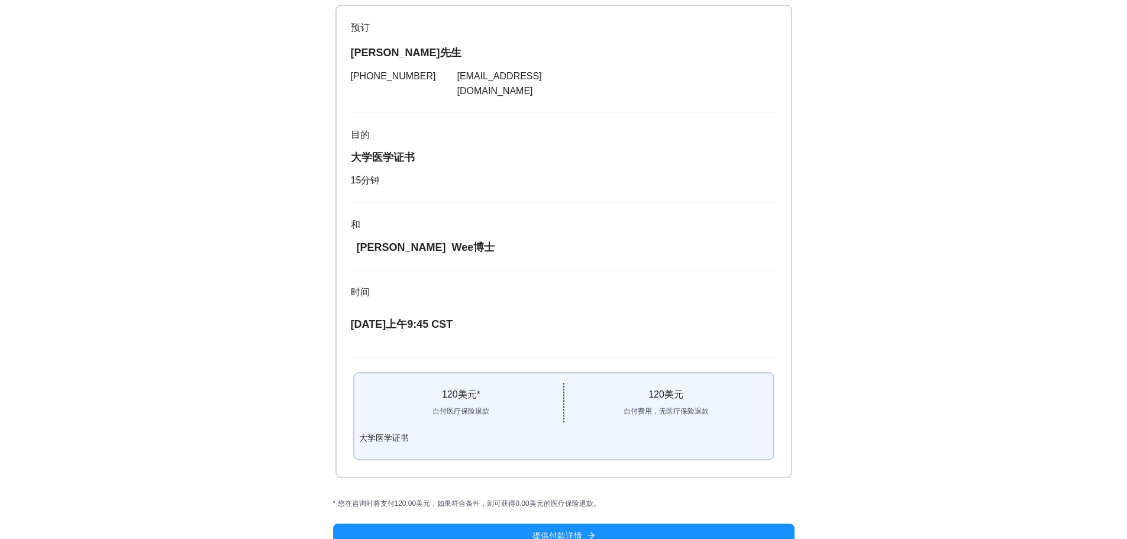
click at [523, 343] on div "预订 [PERSON_NAME]先生 [PHONE_NUMBER] [EMAIL_ADDRESS][DOMAIN_NAME] 目的 大学医学证书 15 分钟 …" at bounding box center [564, 241] width 454 height 470
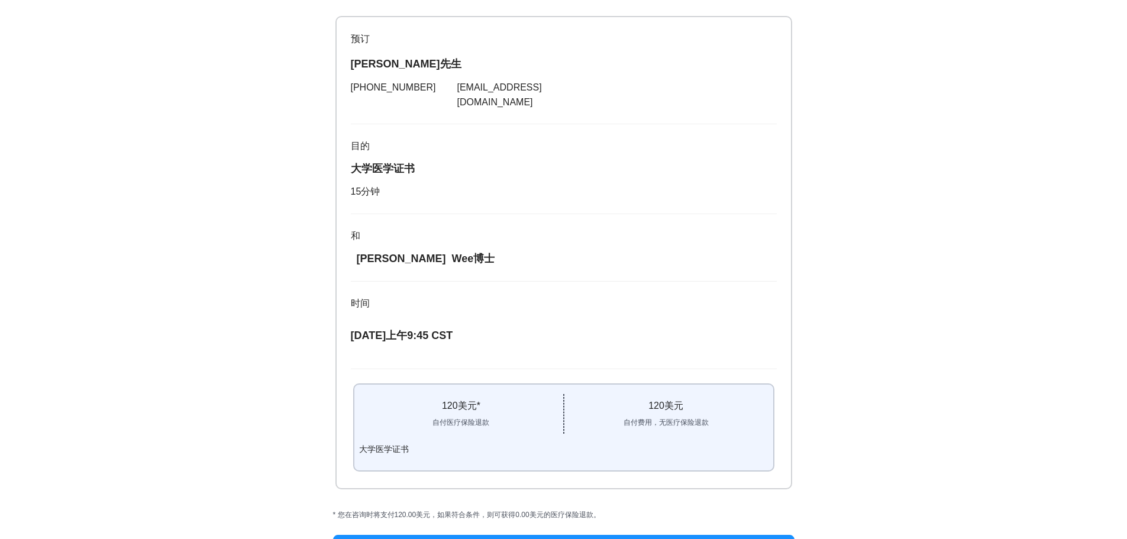
scroll to position [122, 0]
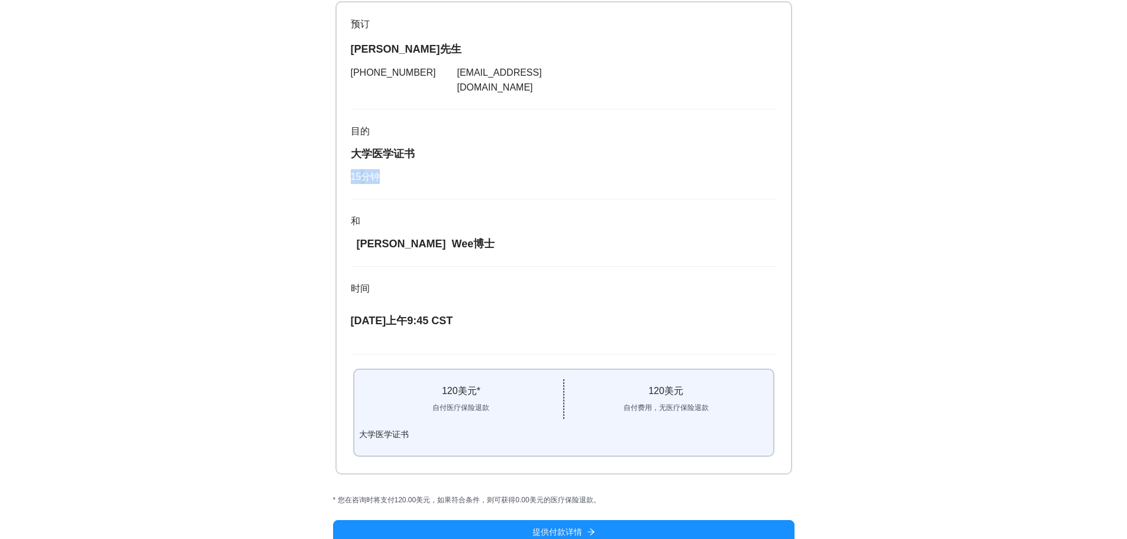
drag, startPoint x: 380, startPoint y: 163, endPoint x: 339, endPoint y: 163, distance: 41.4
click at [339, 163] on div "预订 [PERSON_NAME]先生 [PHONE_NUMBER] [EMAIL_ADDRESS][DOMAIN_NAME] 目的 大学医学证书 15 分钟 …" at bounding box center [564, 237] width 454 height 470
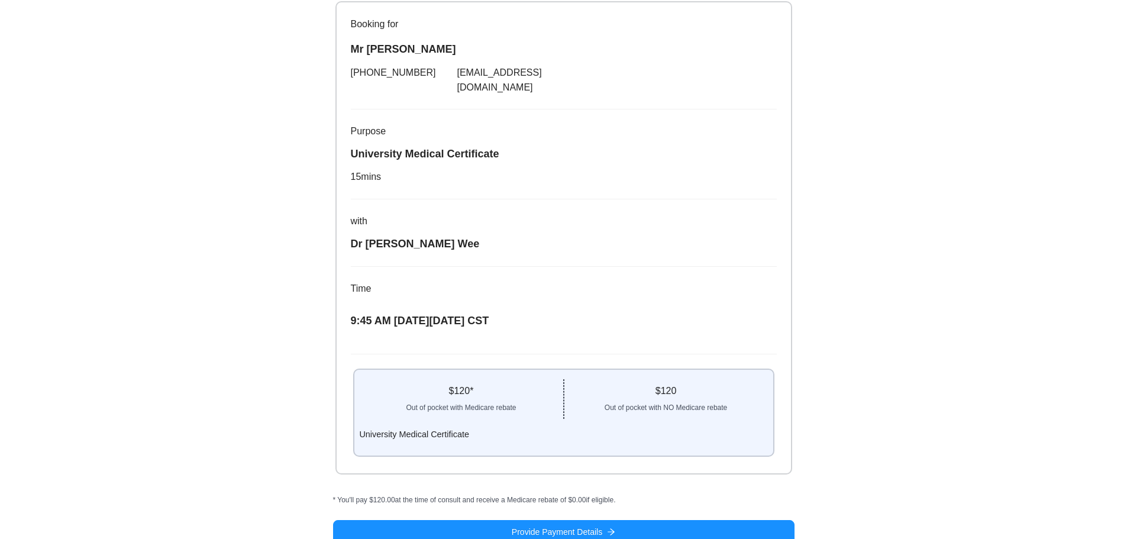
click at [696, 235] on div "Dr [PERSON_NAME]" at bounding box center [564, 243] width 426 height 17
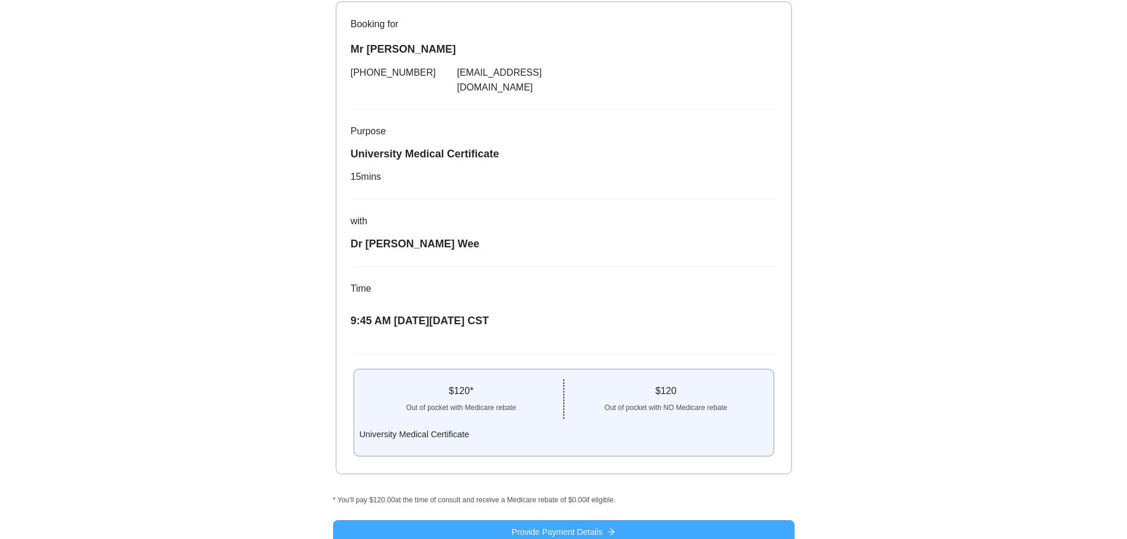
click at [515, 525] on span "Provide Payment Details" at bounding box center [557, 531] width 91 height 13
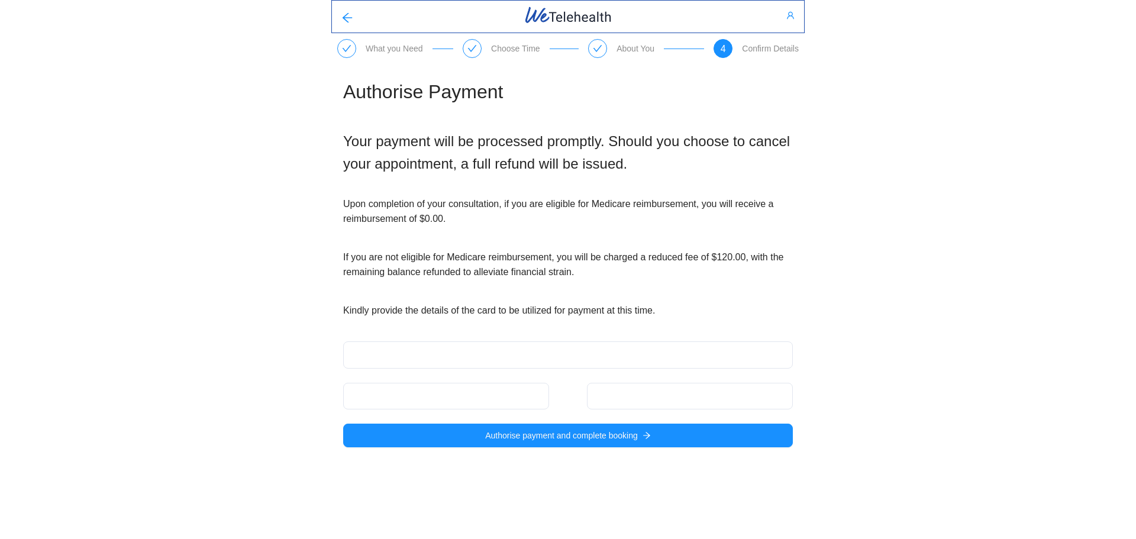
click at [332, 332] on div "Authorise Payment Your payment will be processed promptly. Should you choose to…" at bounding box center [567, 262] width 473 height 408
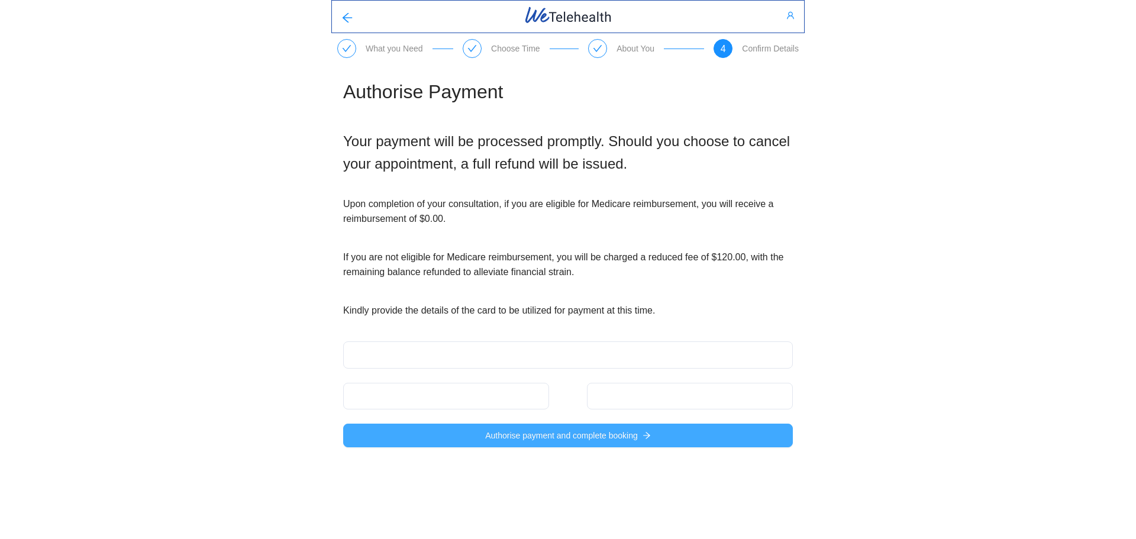
click at [471, 441] on button "Authorise payment and complete booking" at bounding box center [568, 436] width 450 height 24
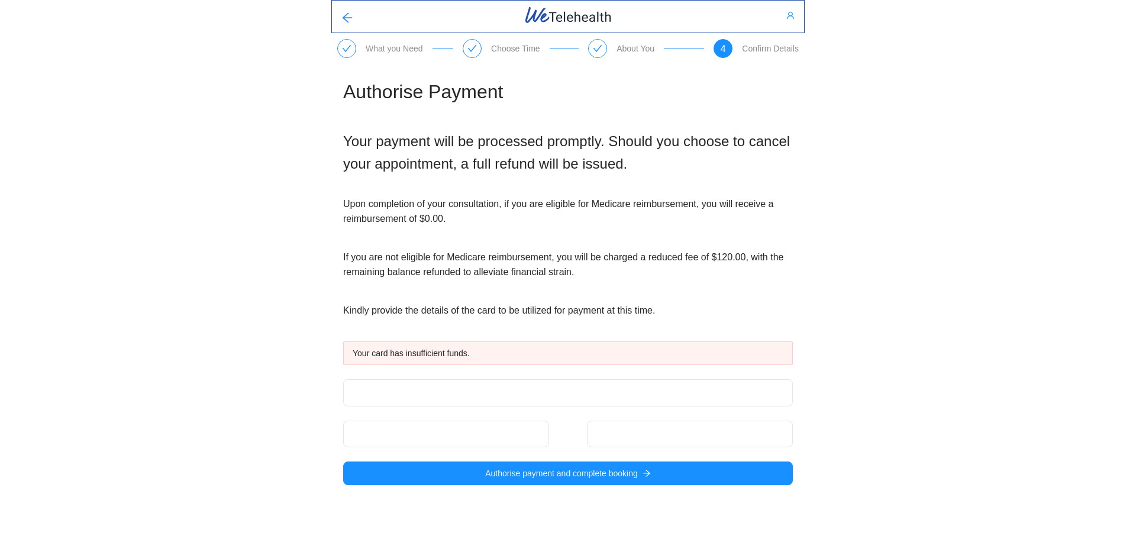
click at [135, 295] on div "What you Need Choose Time About You 4 Confirm Details Authorise Payment Your pa…" at bounding box center [568, 252] width 1136 height 504
